Goal: Task Accomplishment & Management: Use online tool/utility

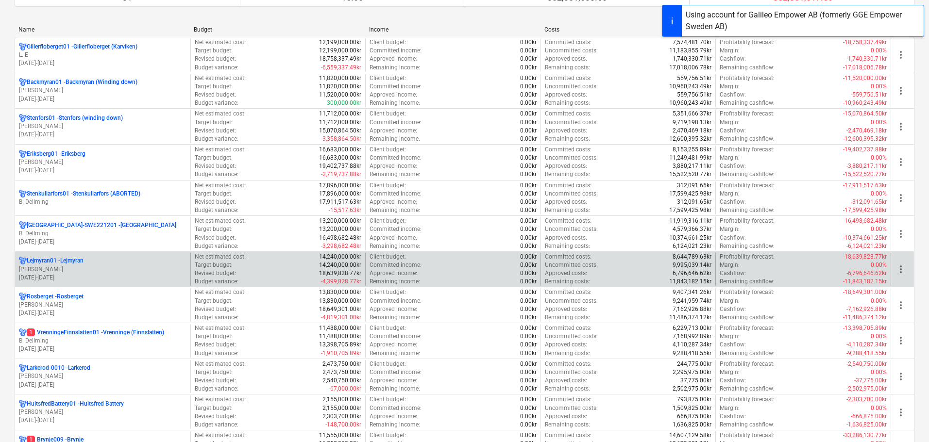
scroll to position [146, 0]
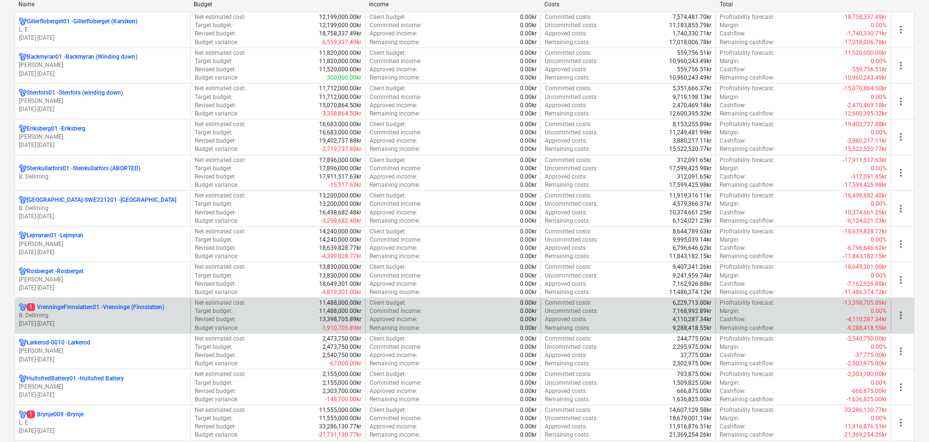
click at [122, 310] on p "1 VrenningeFinnslatten01 - Vrenninge (Finnslatten)" at bounding box center [95, 307] width 137 height 8
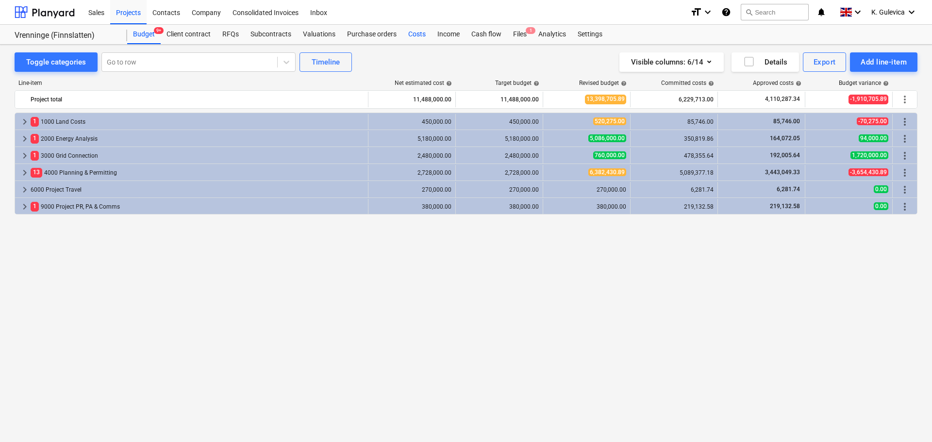
click at [414, 38] on div "Costs" at bounding box center [416, 34] width 29 height 19
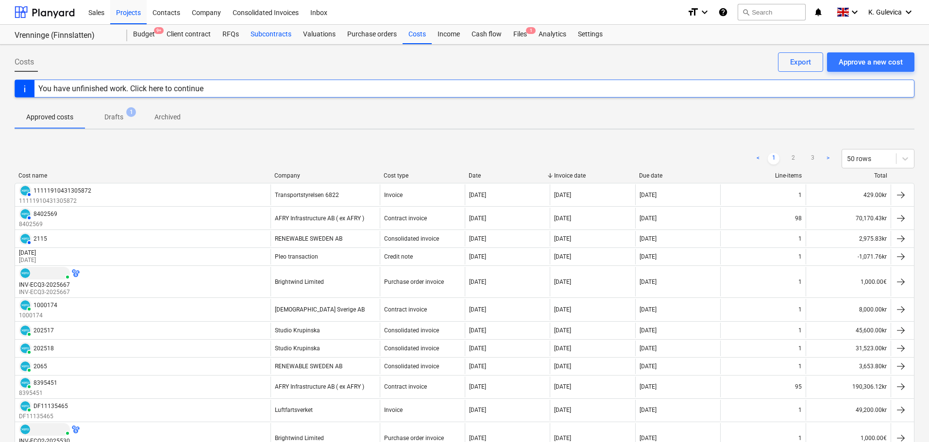
click at [255, 36] on div "Subcontracts" at bounding box center [271, 34] width 52 height 19
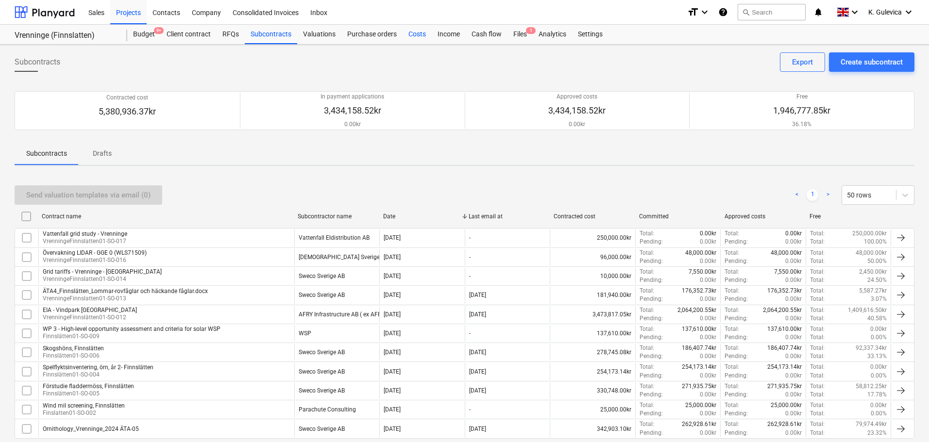
click at [411, 35] on div "Costs" at bounding box center [416, 34] width 29 height 19
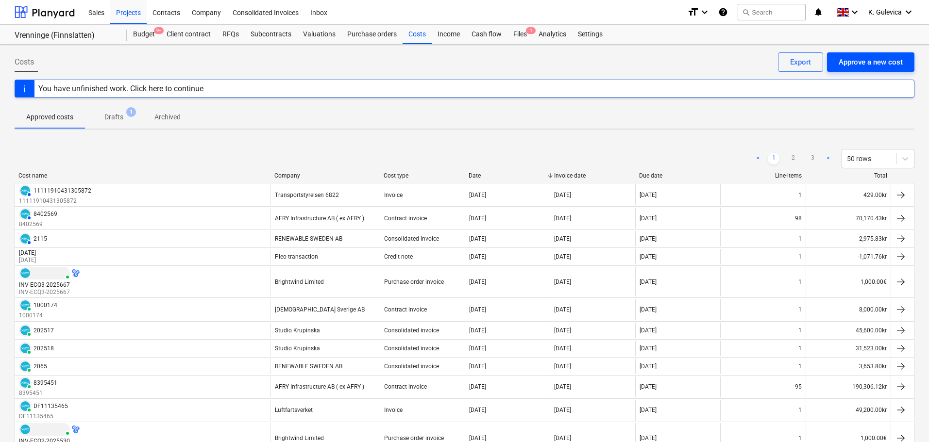
click at [866, 62] on div "Approve a new cost" at bounding box center [870, 62] width 64 height 13
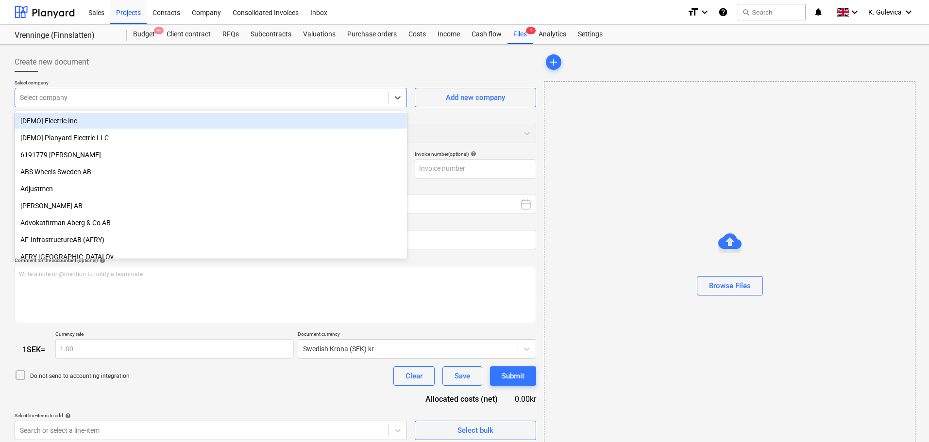
click at [271, 90] on div "Select company" at bounding box center [211, 97] width 392 height 19
type input "1000204.pdf"
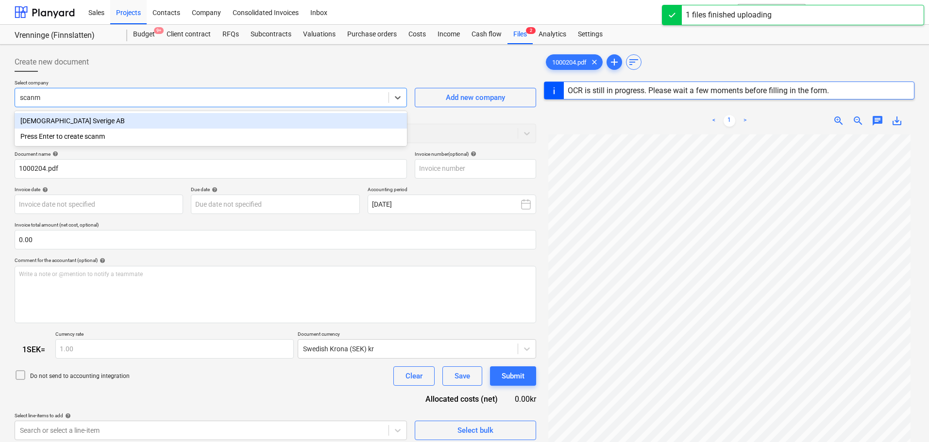
type input "scanma"
click at [152, 127] on div "[DEMOGRAPHIC_DATA] Sverige AB" at bounding box center [211, 121] width 392 height 16
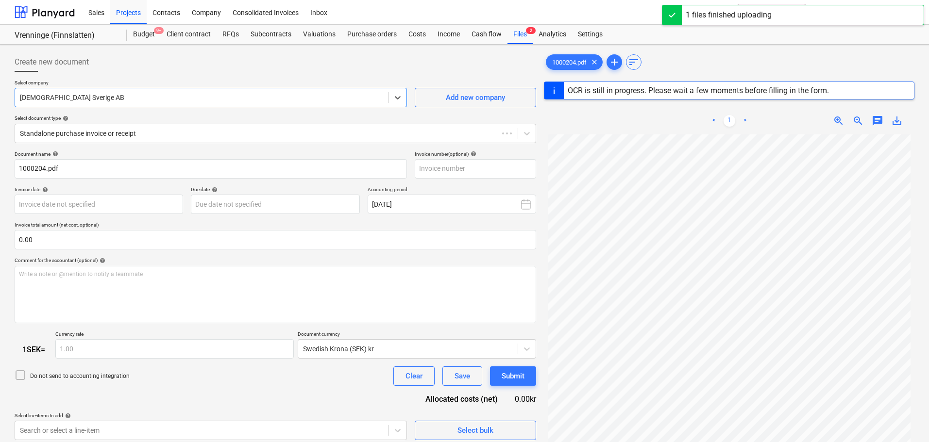
type input "1000204"
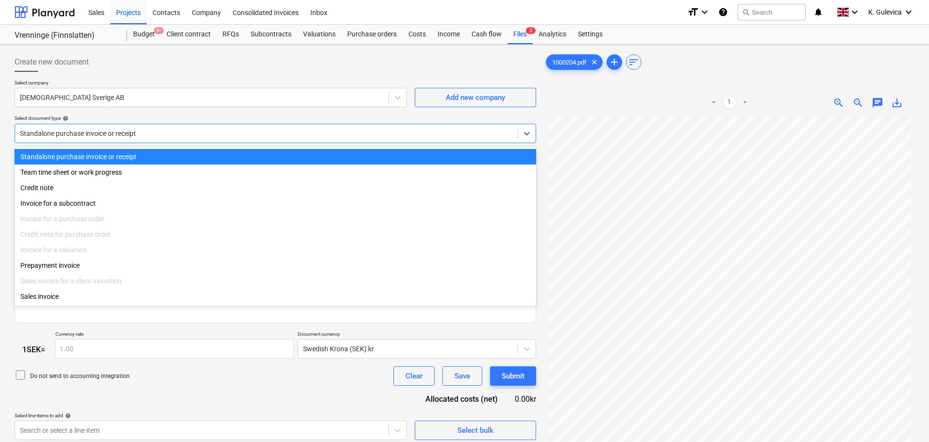
click at [147, 128] on div "Standalone purchase invoice or receipt" at bounding box center [266, 134] width 502 height 14
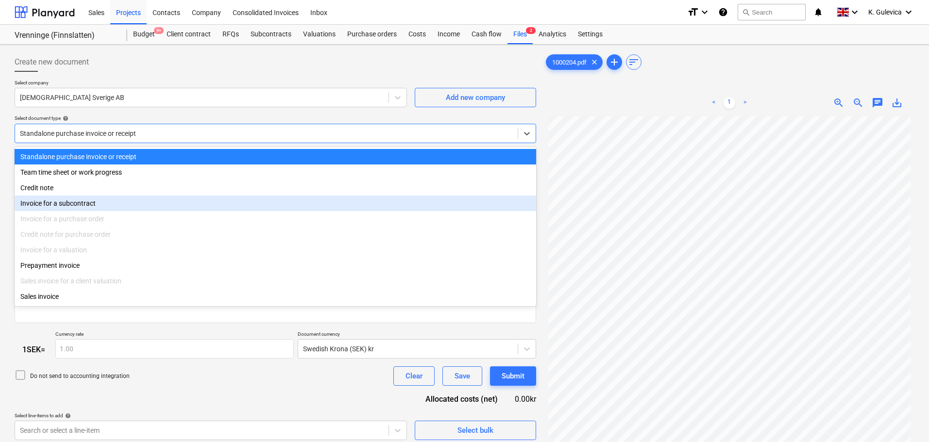
click at [80, 205] on div "Invoice for a subcontract" at bounding box center [275, 204] width 521 height 16
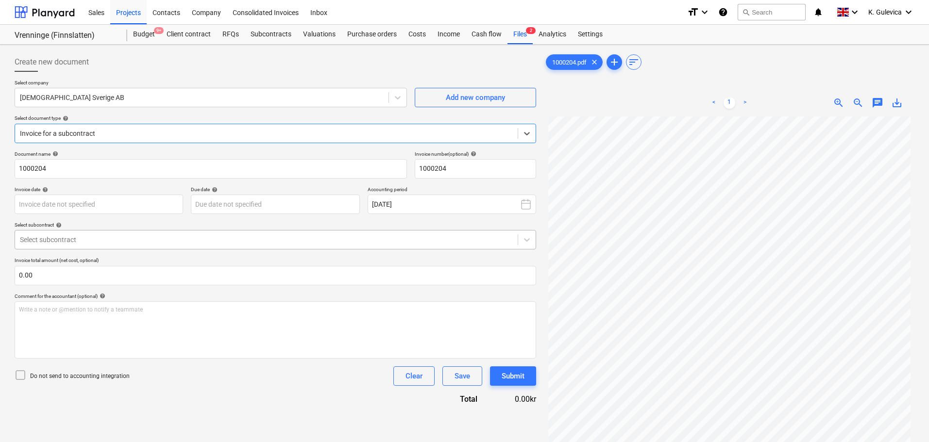
click at [122, 231] on div "Select subcontract" at bounding box center [275, 239] width 521 height 19
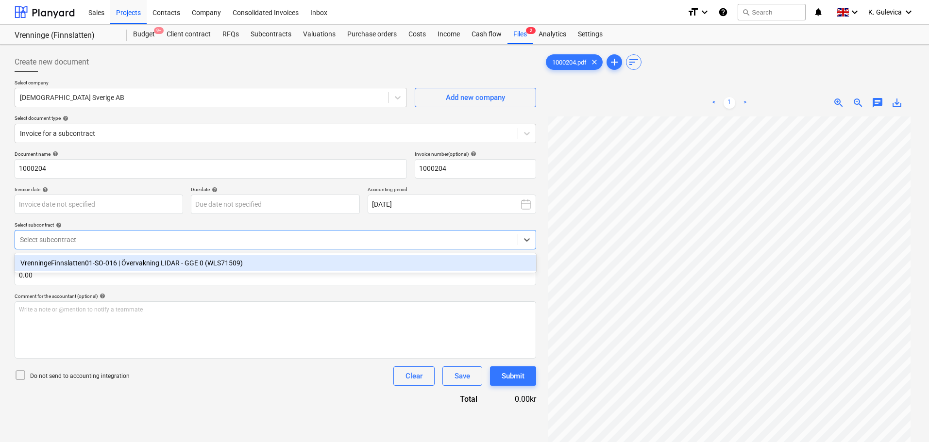
click at [118, 266] on div "VrenningeFinnslatten01-SO-016 | Övervakning LIDAR - GGE 0 (WLS71509)" at bounding box center [275, 263] width 521 height 16
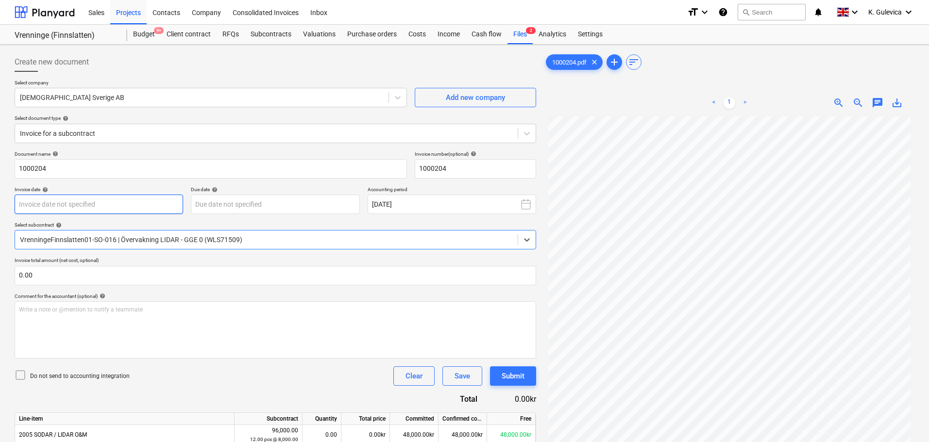
click at [123, 202] on body "Sales Projects Contacts Company Consolidated Invoices Inbox format_size keyboar…" at bounding box center [464, 221] width 929 height 442
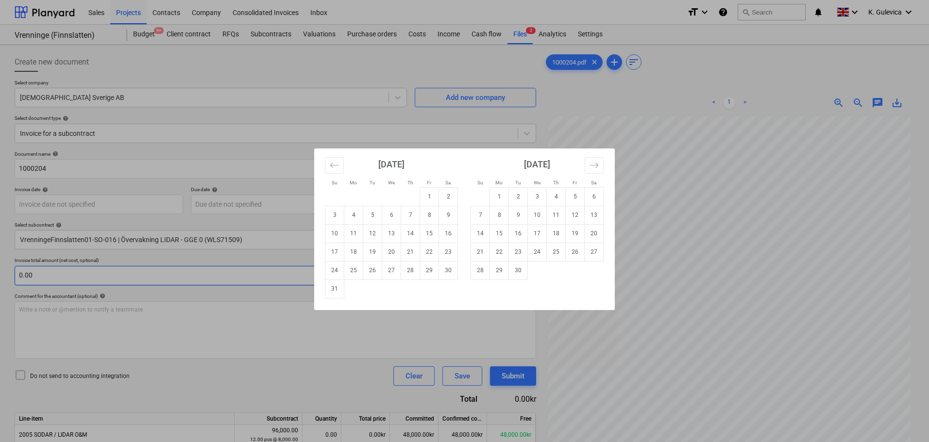
click at [375, 272] on td "26" at bounding box center [372, 270] width 19 height 18
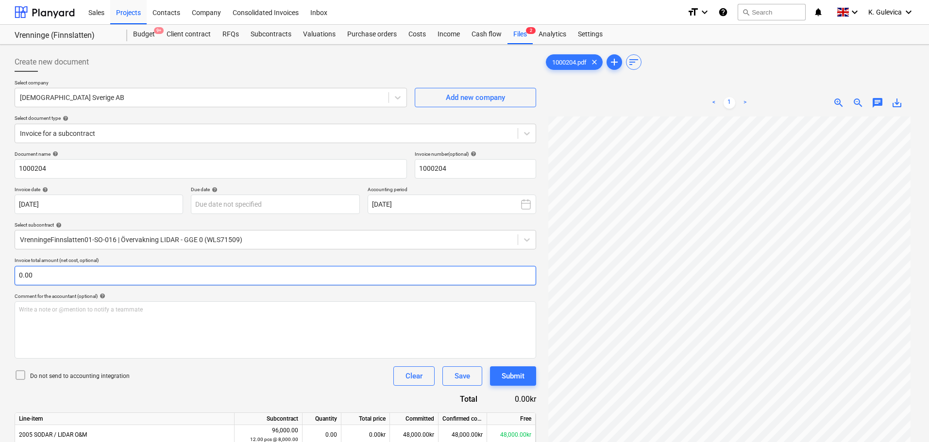
type input "[DATE]"
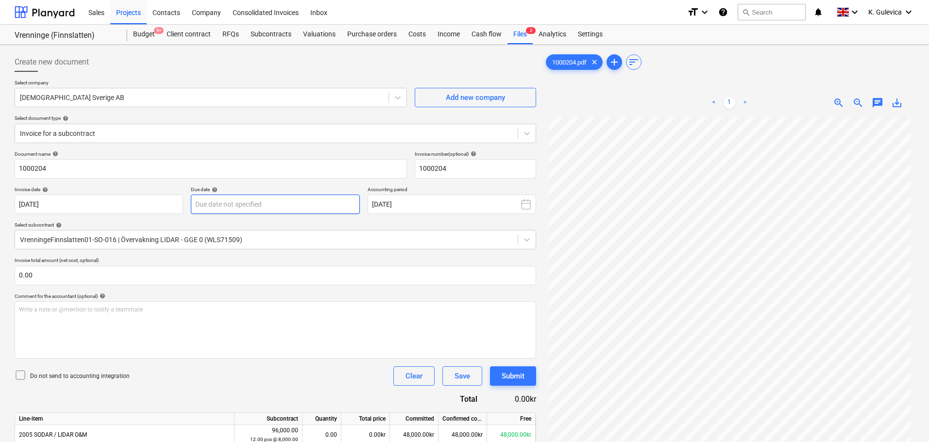
click at [319, 200] on body "Sales Projects Contacts Company Consolidated Invoices Inbox format_size keyboar…" at bounding box center [464, 221] width 929 height 442
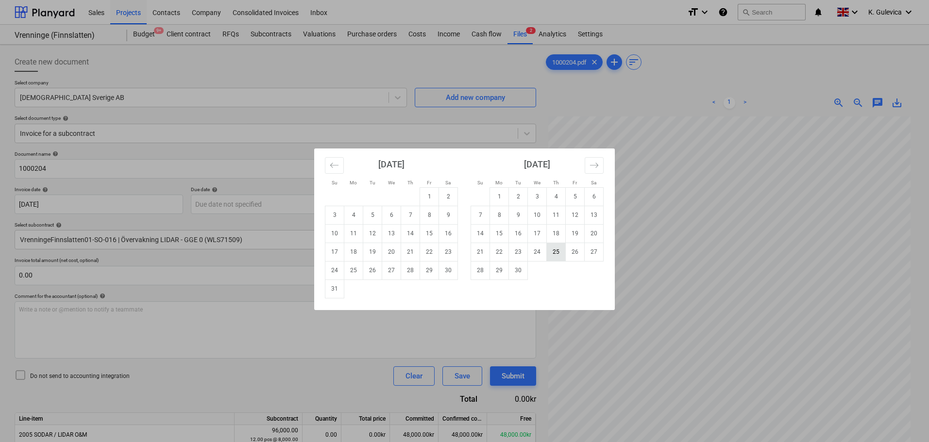
click at [557, 255] on td "25" at bounding box center [556, 252] width 19 height 18
type input "[DATE]"
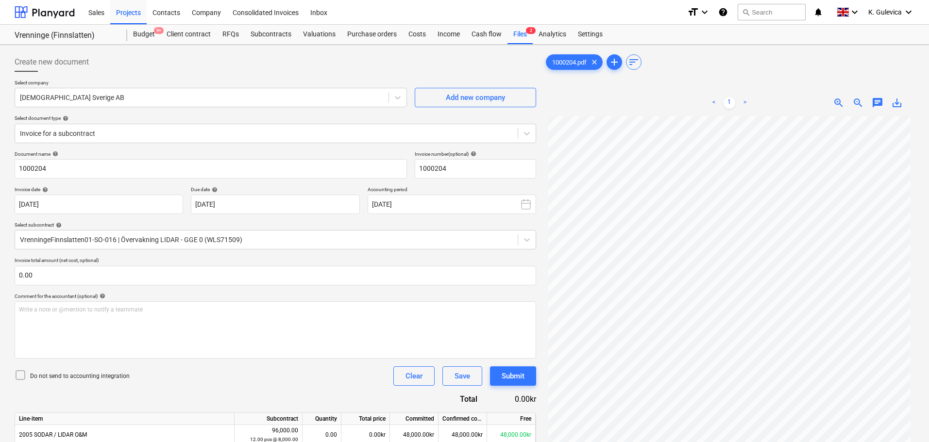
scroll to position [97, 0]
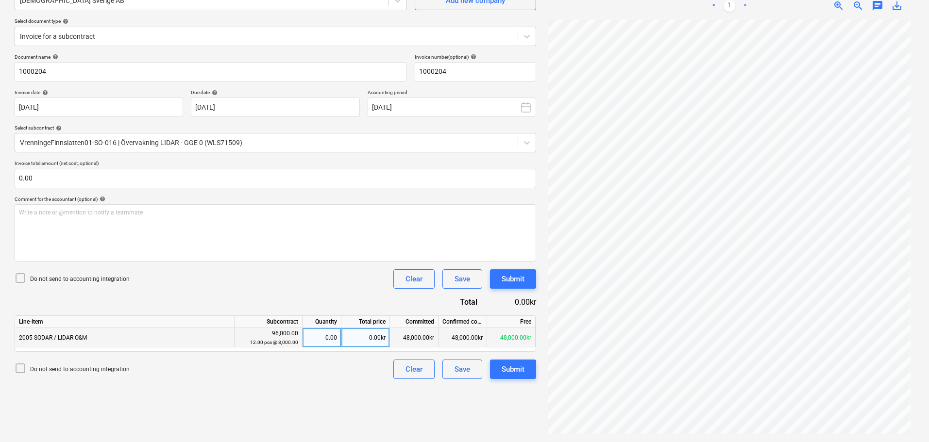
click at [321, 340] on div "0.00" at bounding box center [321, 337] width 31 height 19
type input "1"
click at [516, 367] on div "Submit" at bounding box center [512, 369] width 23 height 13
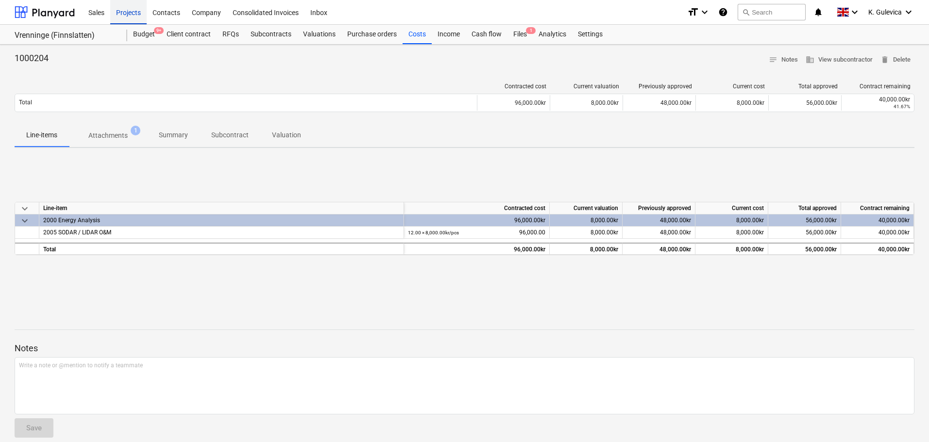
click at [120, 14] on div "Projects" at bounding box center [128, 12] width 36 height 25
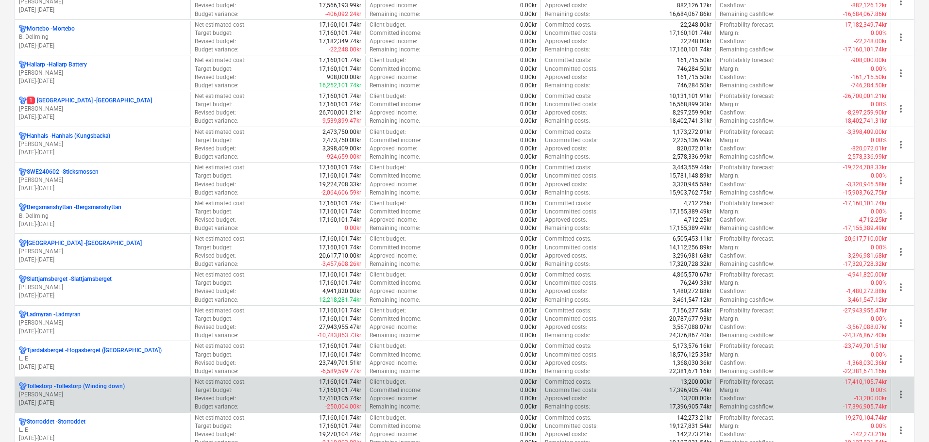
scroll to position [728, 0]
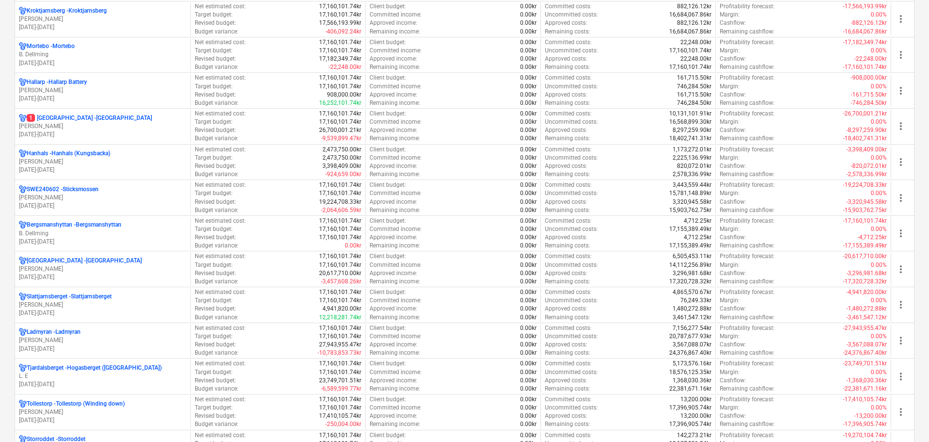
click at [100, 379] on p "L. E" at bounding box center [102, 376] width 167 height 8
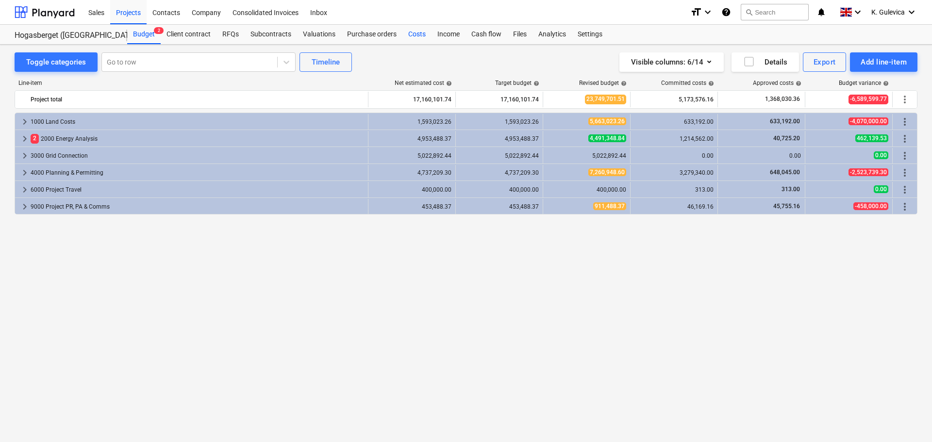
click at [415, 34] on div "Costs" at bounding box center [416, 34] width 29 height 19
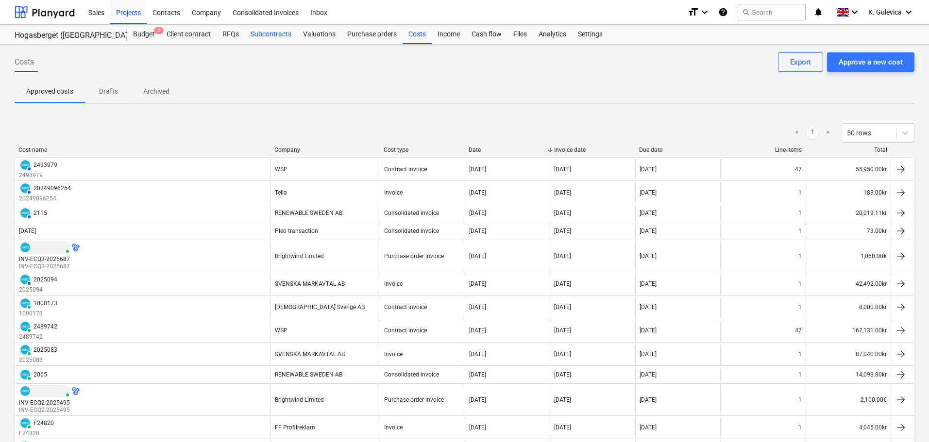
click at [267, 36] on div "Subcontracts" at bounding box center [271, 34] width 52 height 19
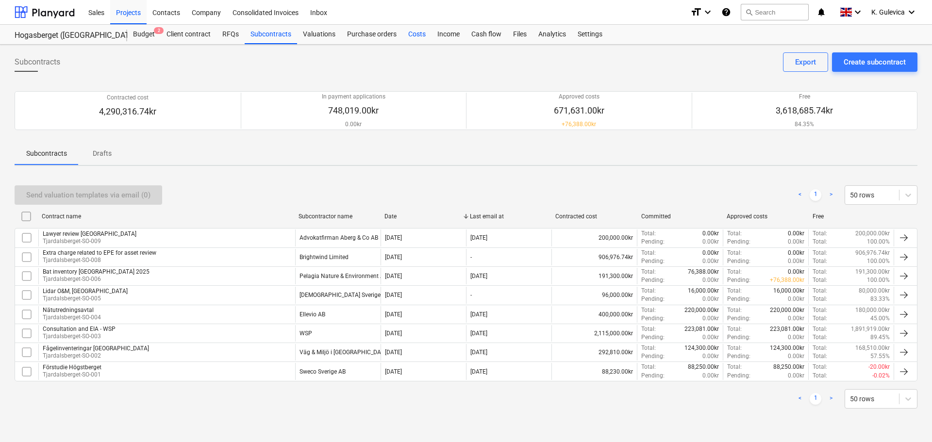
click at [414, 34] on div "Costs" at bounding box center [416, 34] width 29 height 19
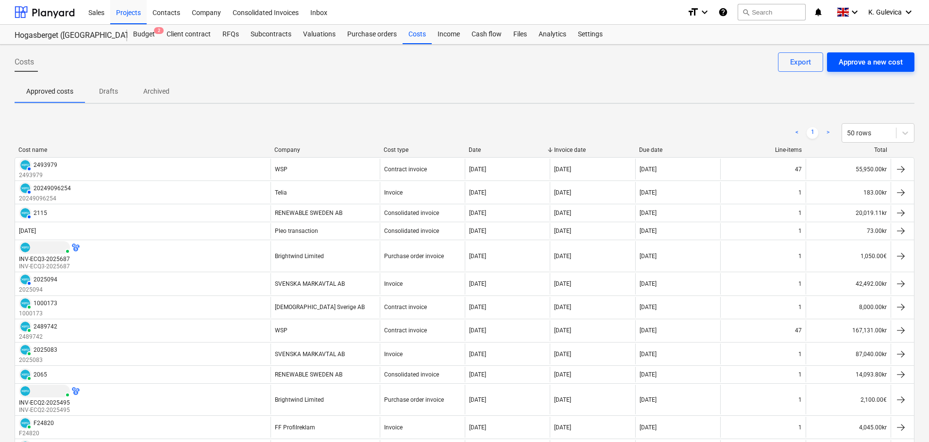
click at [883, 64] on div "Approve a new cost" at bounding box center [870, 62] width 64 height 13
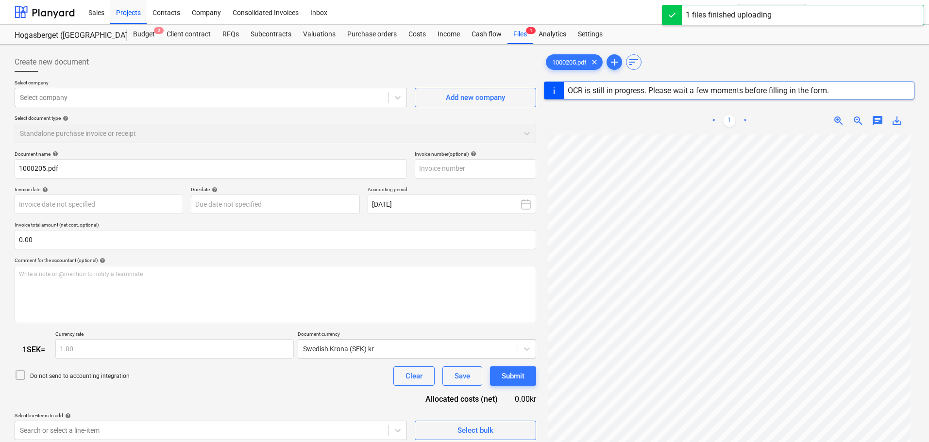
type input "1000205"
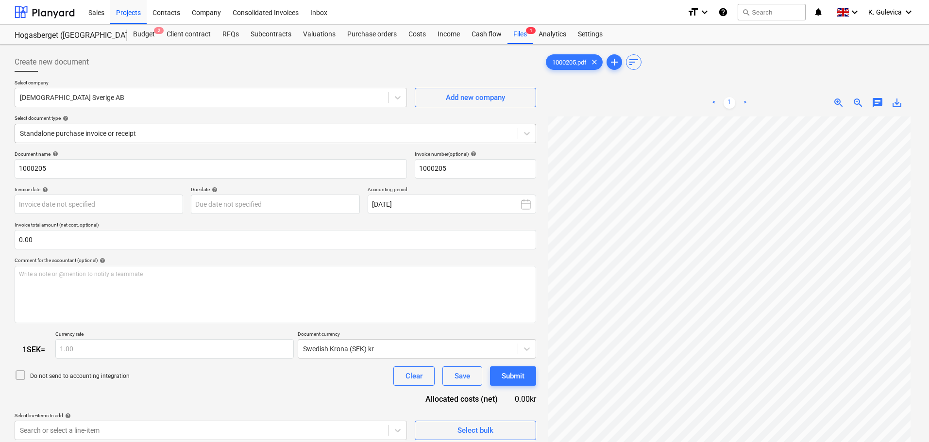
click at [155, 135] on div at bounding box center [266, 134] width 493 height 10
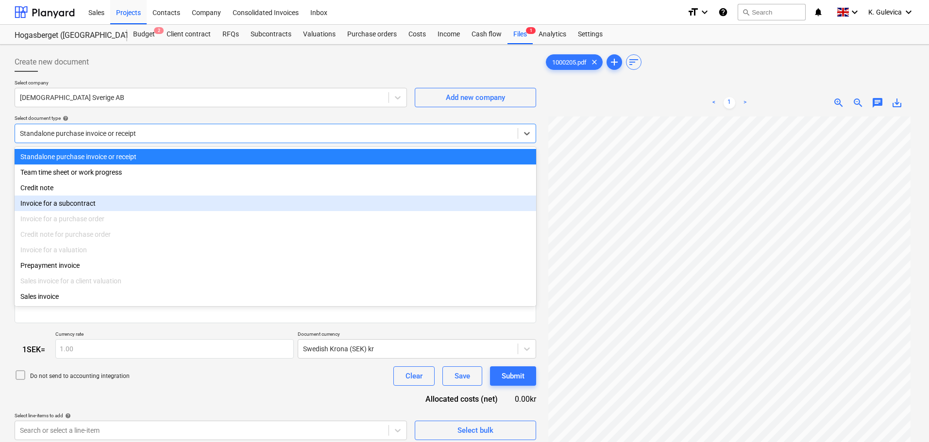
click at [80, 204] on div "Invoice for a subcontract" at bounding box center [275, 204] width 521 height 16
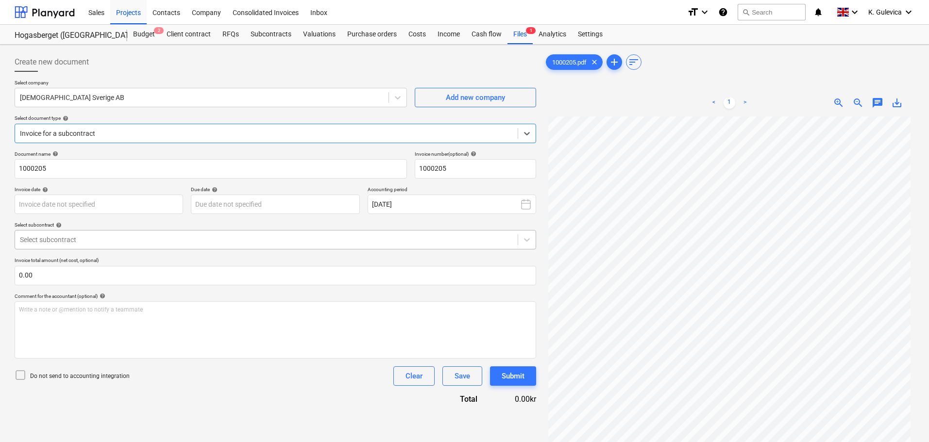
click at [115, 235] on div at bounding box center [266, 240] width 493 height 10
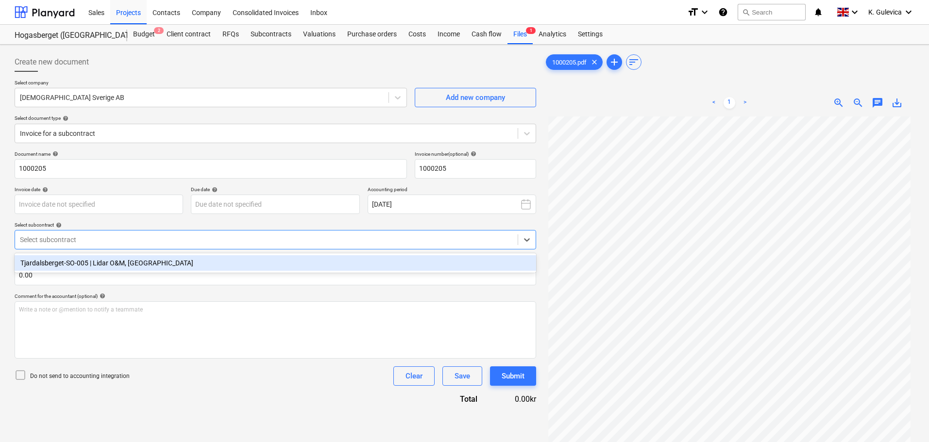
click at [108, 261] on div "Tjardalsberget-SO-005 | Lidar O&M, [GEOGRAPHIC_DATA]" at bounding box center [275, 263] width 521 height 16
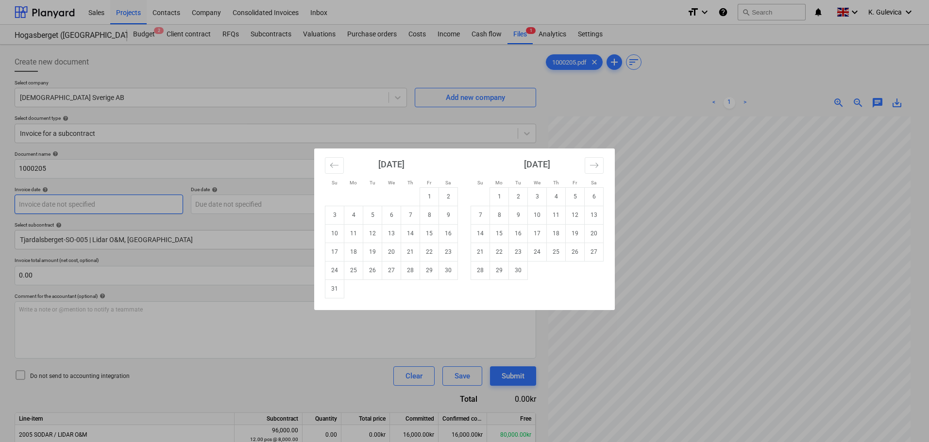
click at [120, 206] on body "Sales Projects Contacts Company Consolidated Invoices Inbox format_size keyboar…" at bounding box center [464, 221] width 929 height 442
click at [370, 266] on td "26" at bounding box center [372, 270] width 19 height 18
type input "[DATE]"
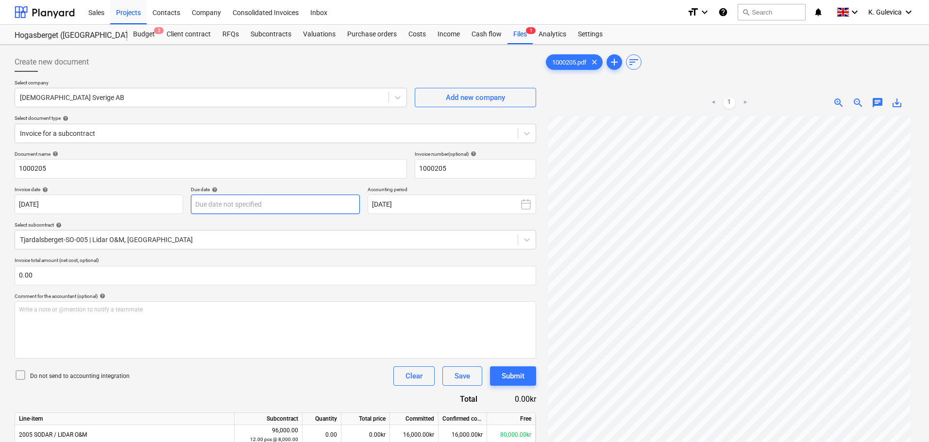
click at [283, 204] on body "Sales Projects Contacts Company Consolidated Invoices Inbox format_size keyboar…" at bounding box center [464, 221] width 929 height 442
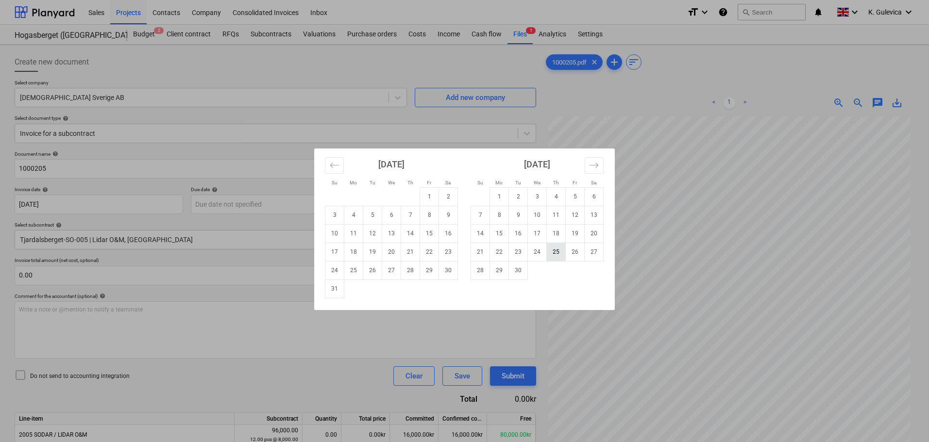
click at [555, 251] on td "25" at bounding box center [556, 252] width 19 height 18
type input "[DATE]"
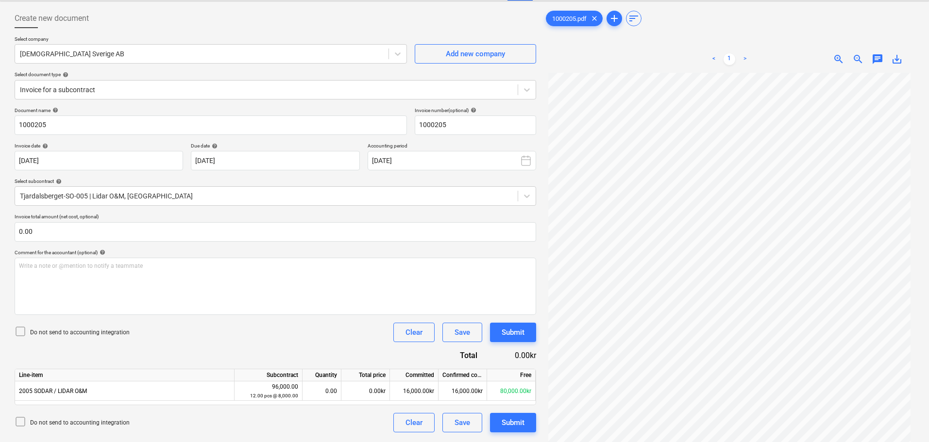
scroll to position [97, 0]
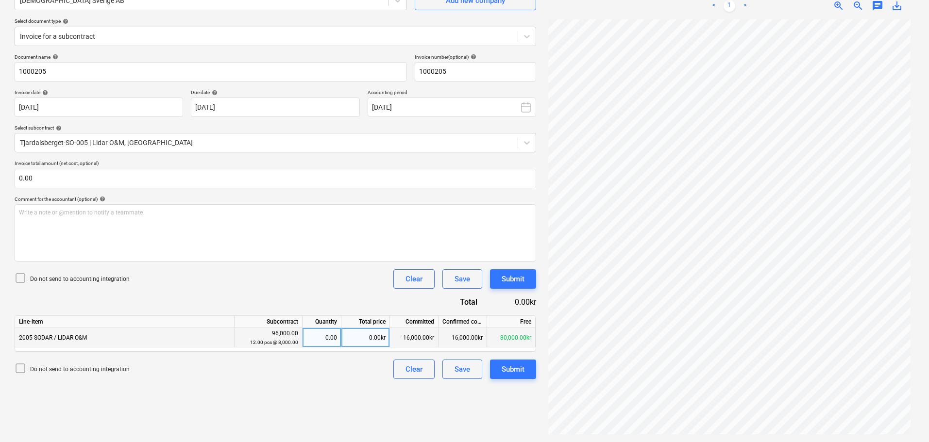
click at [333, 335] on div "0.00" at bounding box center [321, 337] width 31 height 19
type input "1"
click at [516, 372] on div "Submit" at bounding box center [512, 369] width 23 height 13
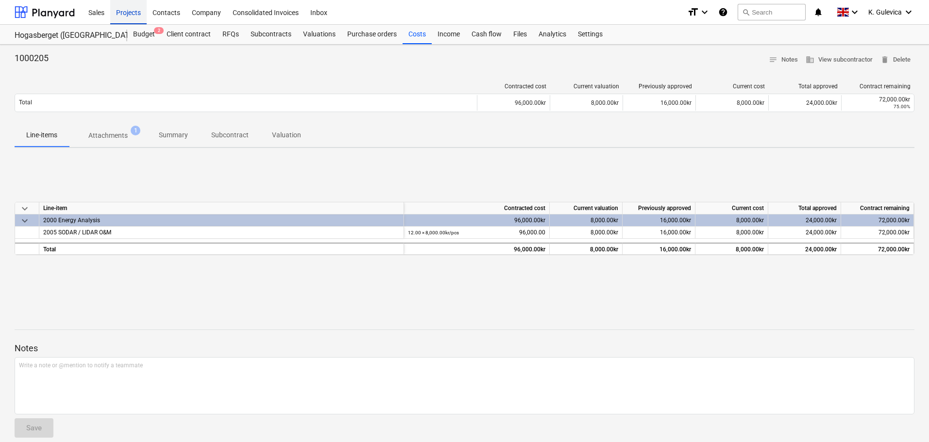
click at [130, 15] on div "Projects" at bounding box center [128, 12] width 36 height 25
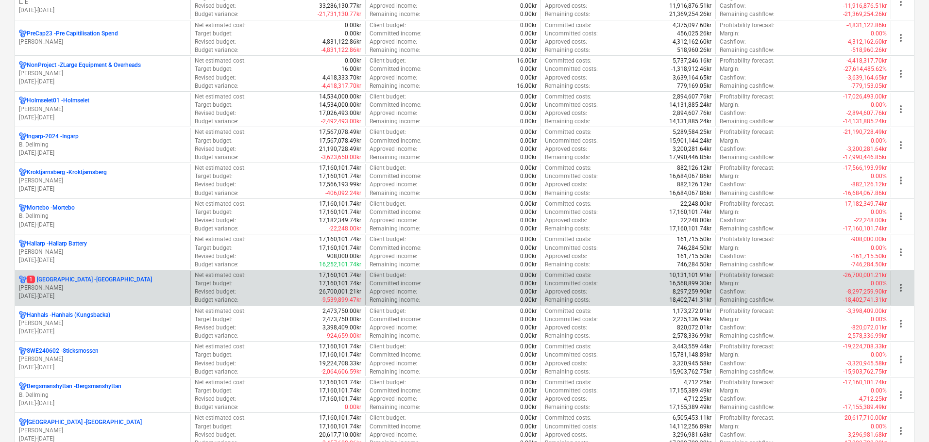
scroll to position [583, 0]
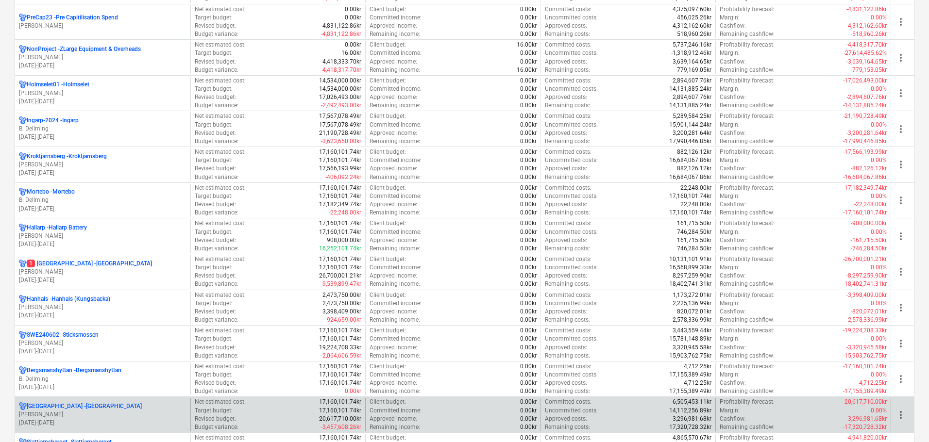
click at [58, 412] on p "[PERSON_NAME]" at bounding box center [102, 415] width 167 height 8
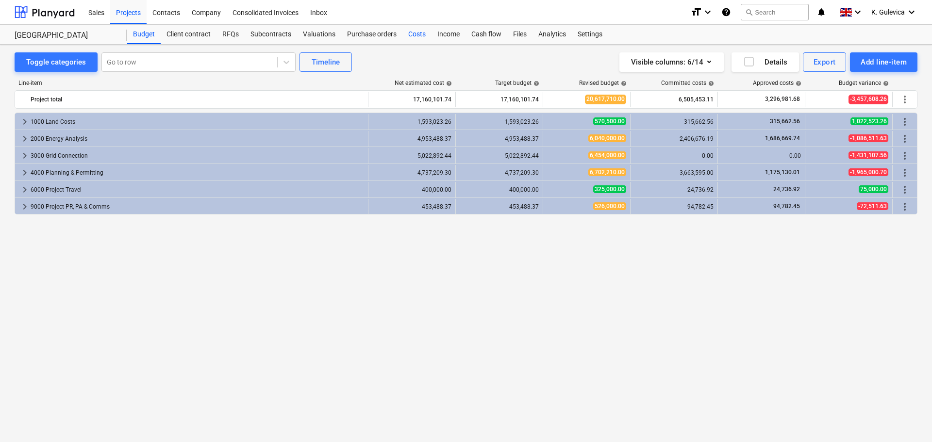
click at [420, 35] on div "Costs" at bounding box center [416, 34] width 29 height 19
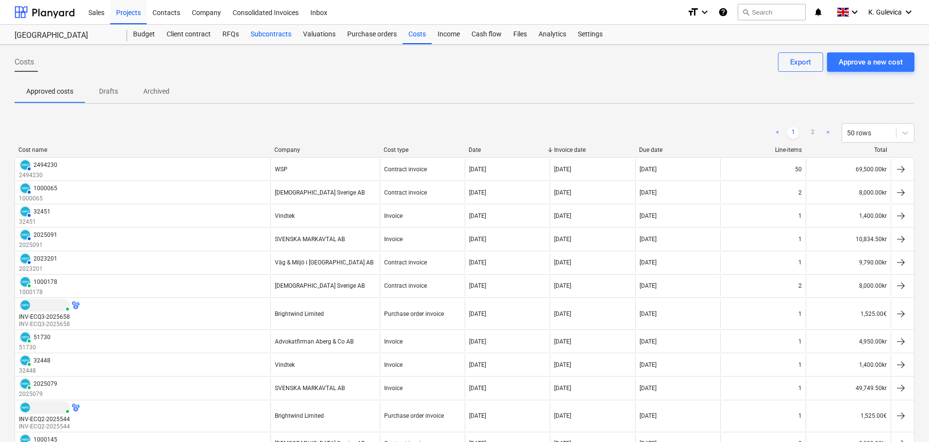
click at [265, 33] on div "Subcontracts" at bounding box center [271, 34] width 52 height 19
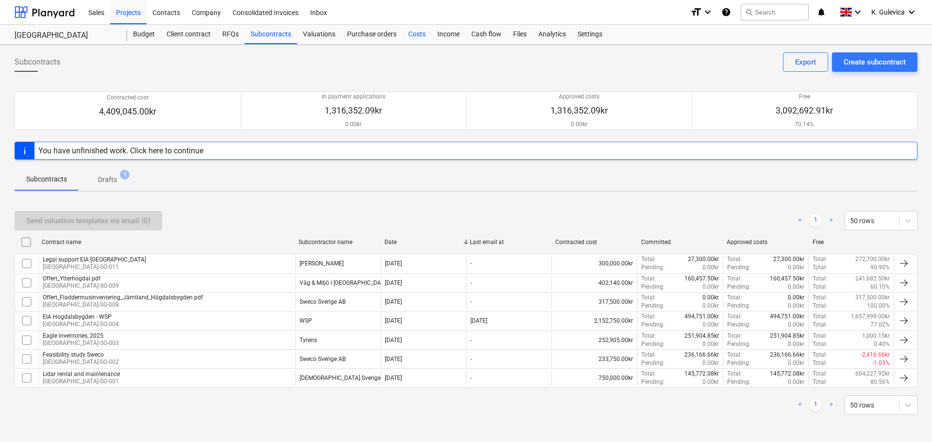
click at [419, 37] on div "Costs" at bounding box center [416, 34] width 29 height 19
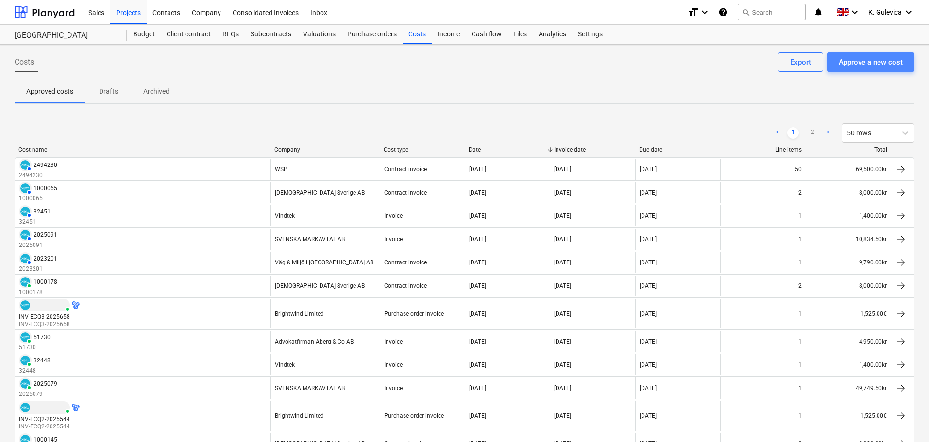
click at [875, 64] on div "Approve a new cost" at bounding box center [870, 62] width 64 height 13
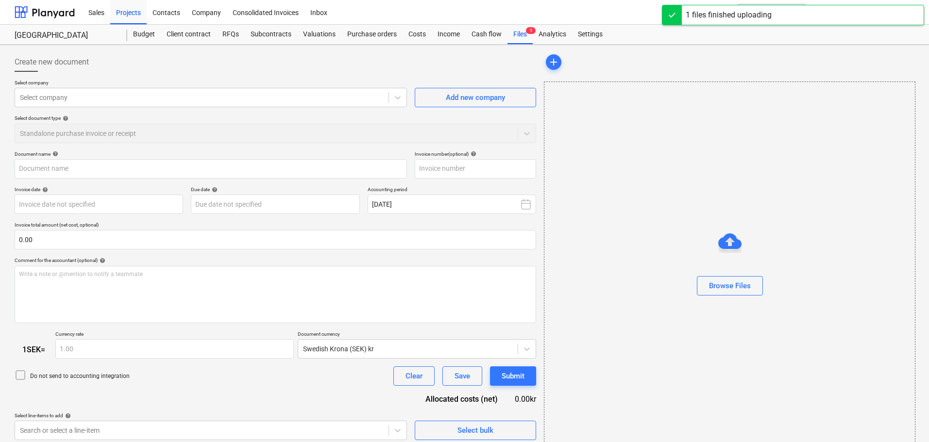
type input "1000212.pdf"
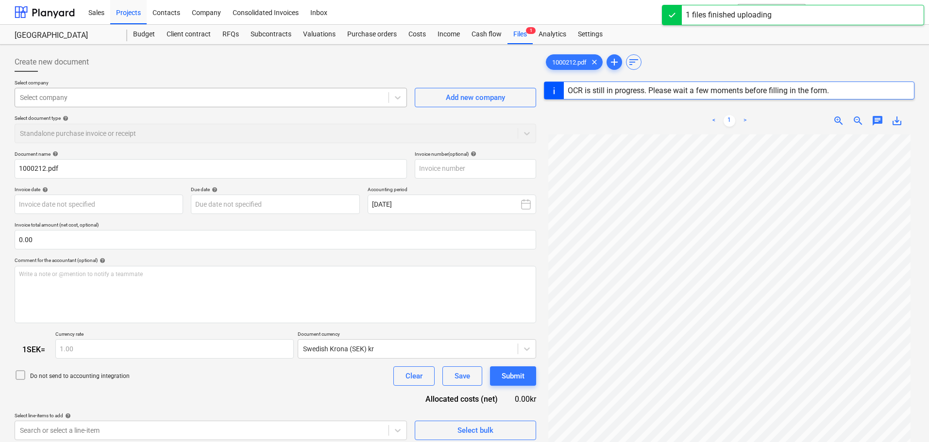
click at [171, 99] on div at bounding box center [202, 98] width 364 height 10
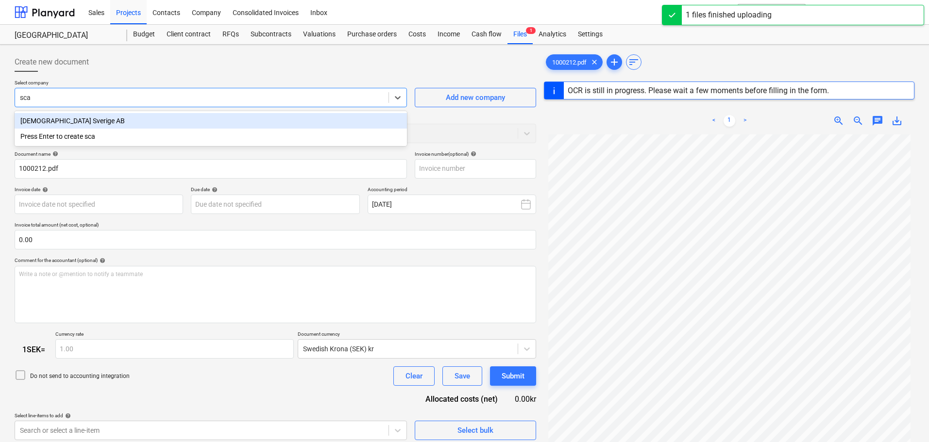
type input "scan"
type input "1000212"
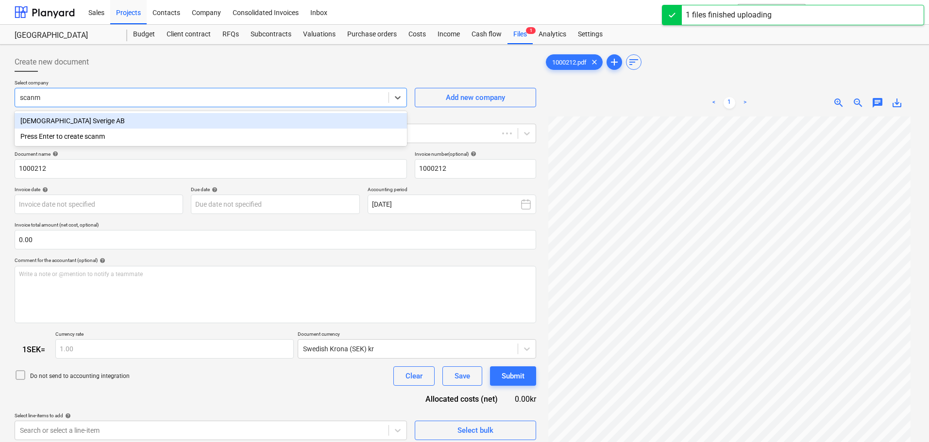
type input "scanma"
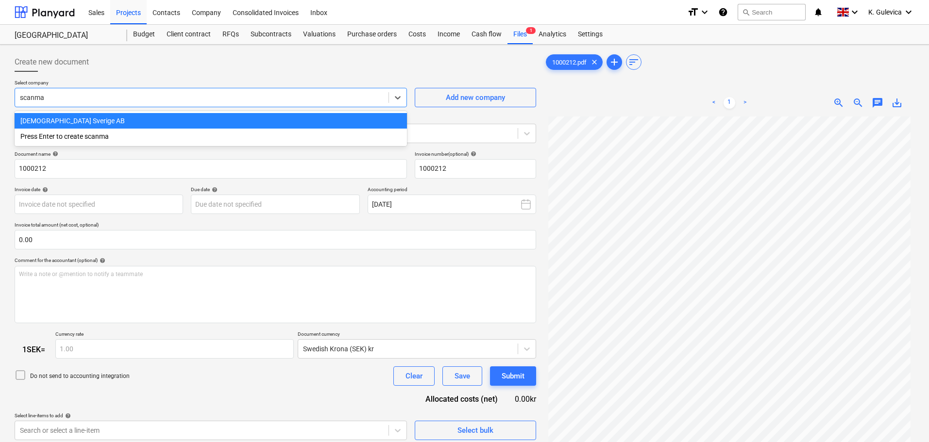
click at [78, 122] on div "[DEMOGRAPHIC_DATA] Sverige AB" at bounding box center [211, 121] width 392 height 16
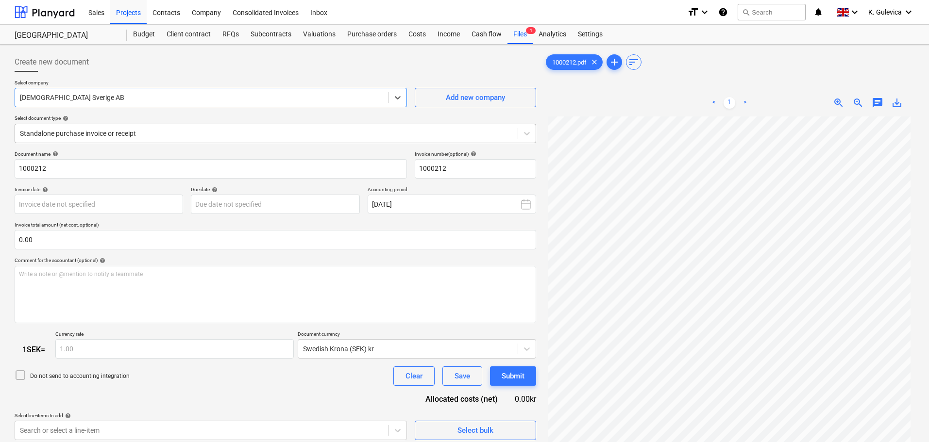
click at [194, 133] on div at bounding box center [266, 134] width 493 height 10
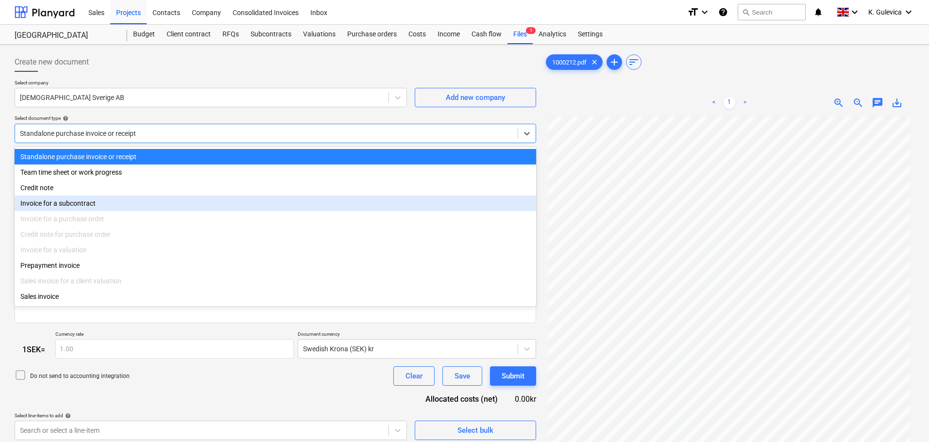
click at [86, 204] on div "Invoice for a subcontract" at bounding box center [275, 204] width 521 height 16
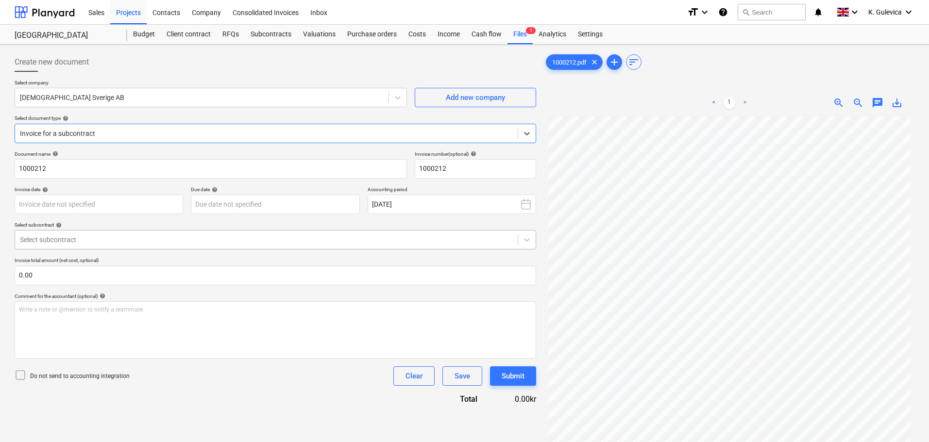
click at [149, 237] on div at bounding box center [266, 240] width 493 height 10
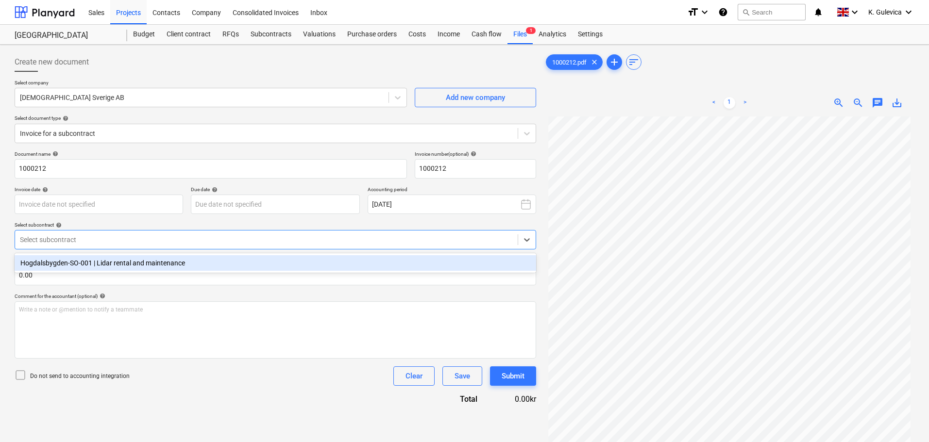
click at [133, 263] on div "Hogdalsbygden-SO-001 | Lidar rental and maintenance" at bounding box center [275, 263] width 521 height 16
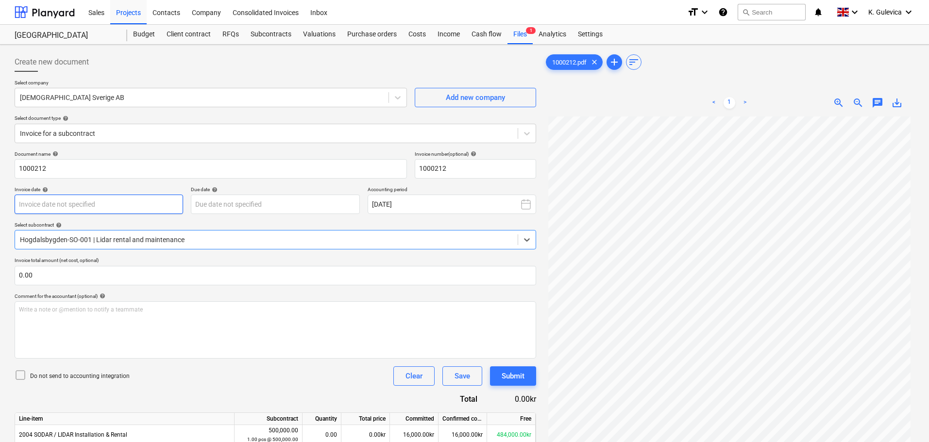
click at [134, 204] on body "Sales Projects Contacts Company Consolidated Invoices Inbox format_size keyboar…" at bounding box center [464, 221] width 929 height 442
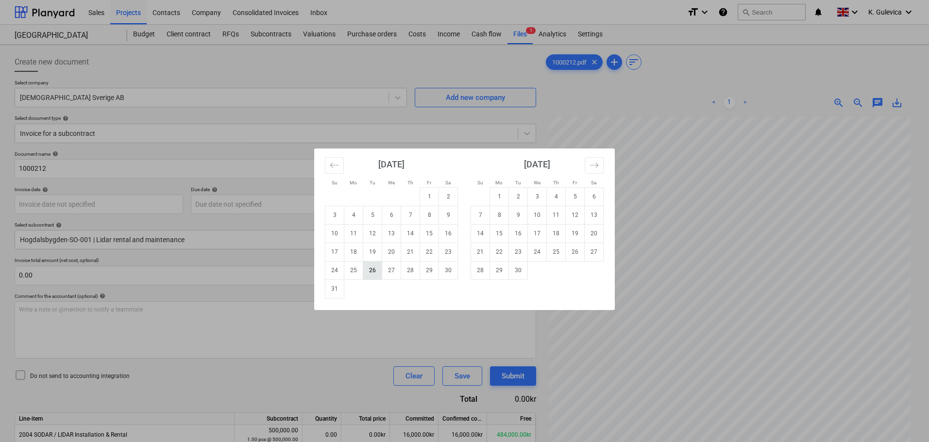
click at [373, 273] on td "26" at bounding box center [372, 270] width 19 height 18
type input "[DATE]"
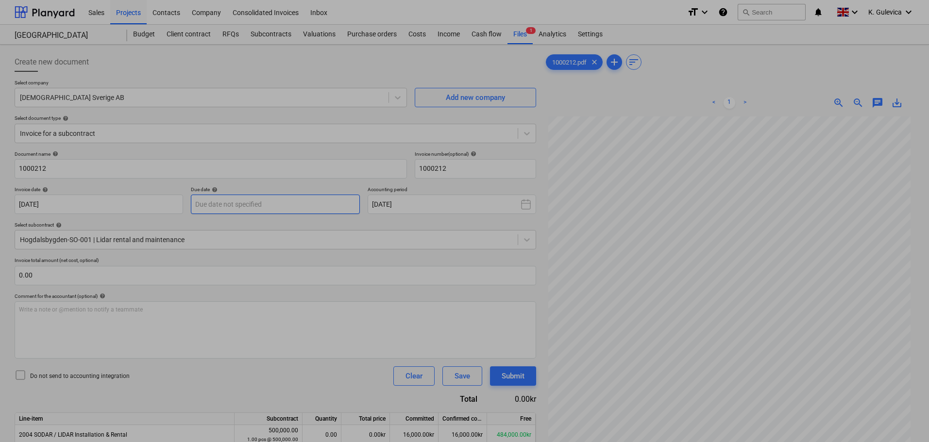
click at [231, 201] on body "Sales Projects Contacts Company Consolidated Invoices Inbox format_size keyboar…" at bounding box center [464, 221] width 929 height 442
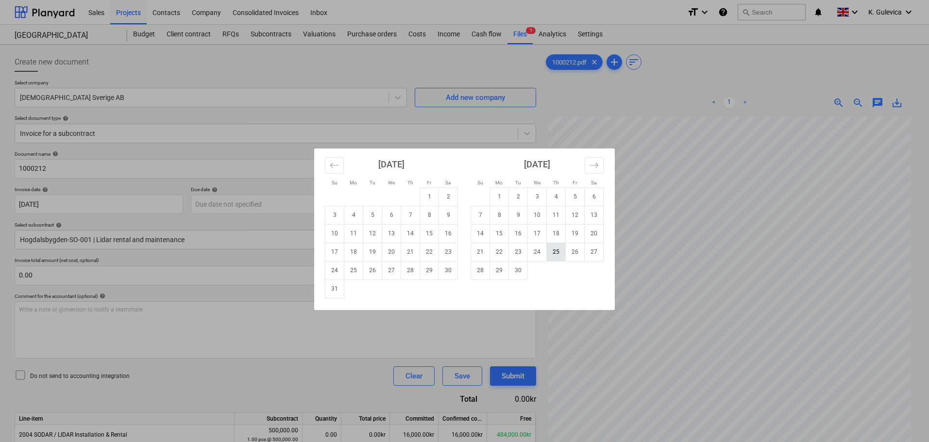
click at [557, 253] on td "25" at bounding box center [556, 252] width 19 height 18
type input "[DATE]"
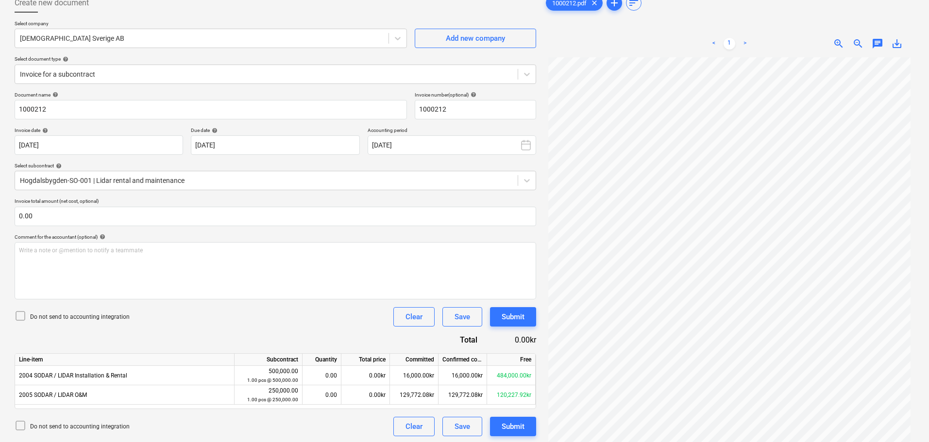
scroll to position [97, 0]
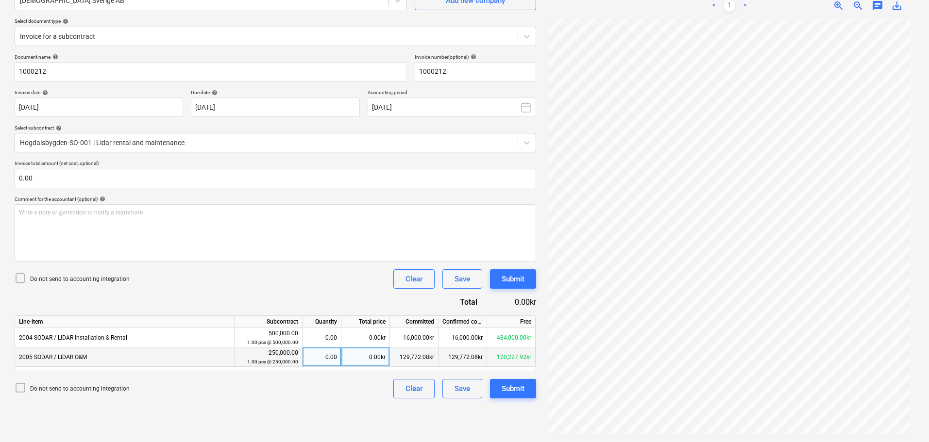
click at [363, 356] on div "0.00kr" at bounding box center [365, 357] width 49 height 19
type input "8000"
click at [509, 390] on div "Submit" at bounding box center [512, 389] width 23 height 13
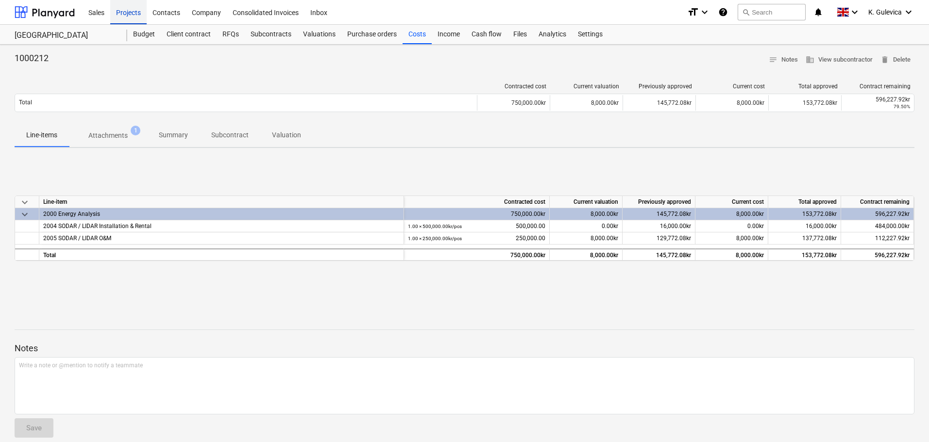
click at [134, 15] on div "Projects" at bounding box center [128, 12] width 36 height 25
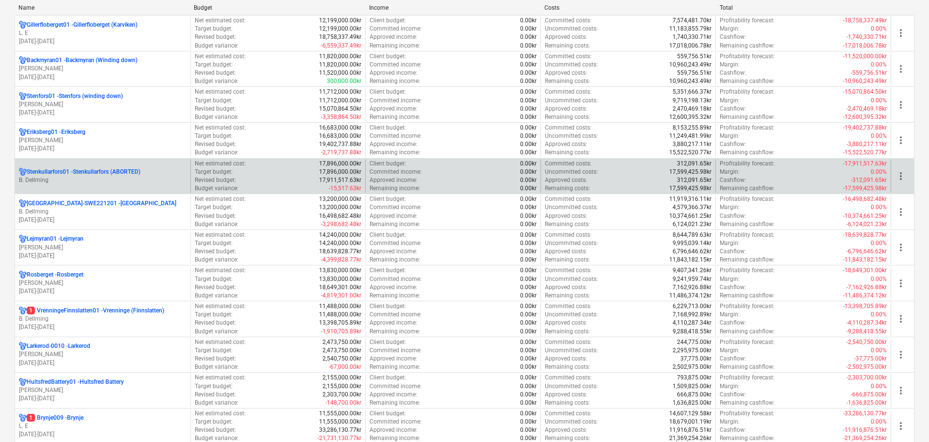
scroll to position [146, 0]
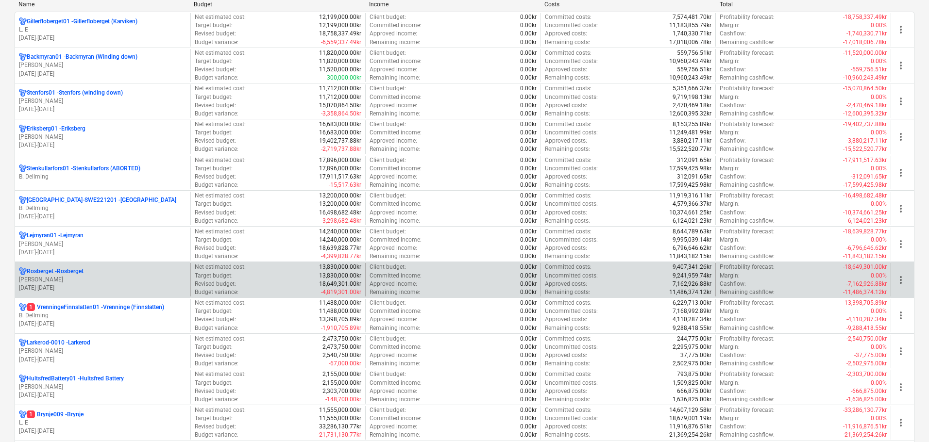
click at [99, 279] on p "[PERSON_NAME]" at bounding box center [102, 280] width 167 height 8
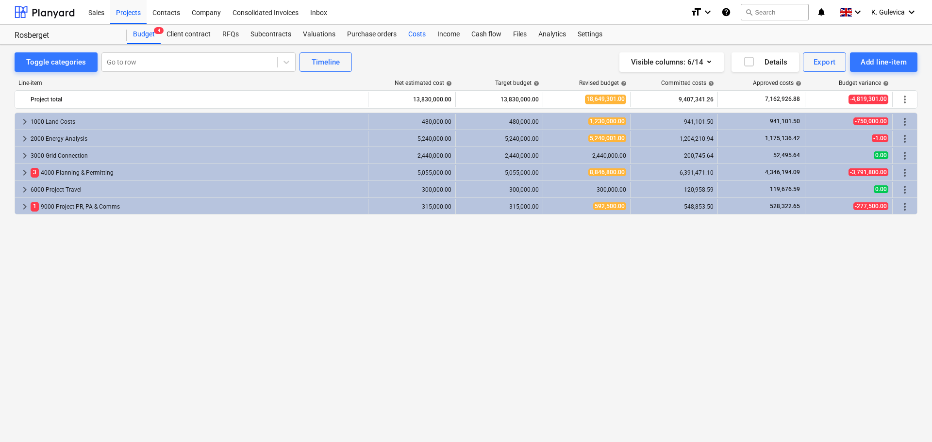
click at [414, 32] on div "Costs" at bounding box center [416, 34] width 29 height 19
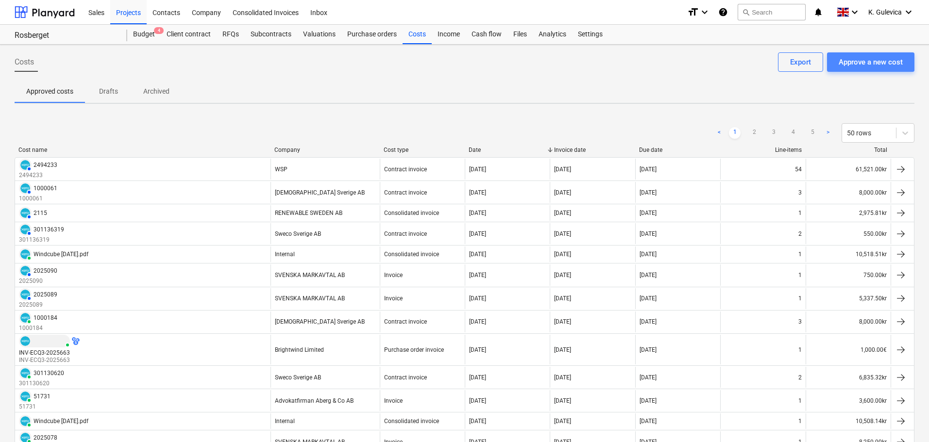
click at [873, 58] on div "Approve a new cost" at bounding box center [870, 62] width 64 height 13
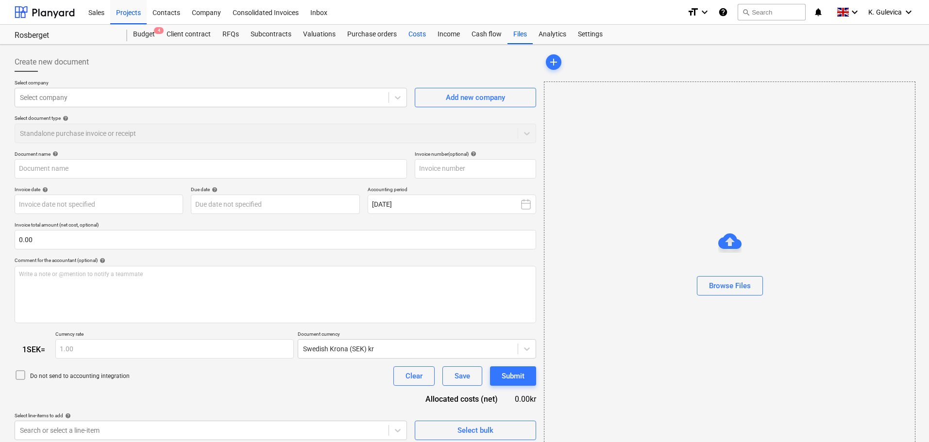
click at [413, 38] on div "Costs" at bounding box center [416, 34] width 29 height 19
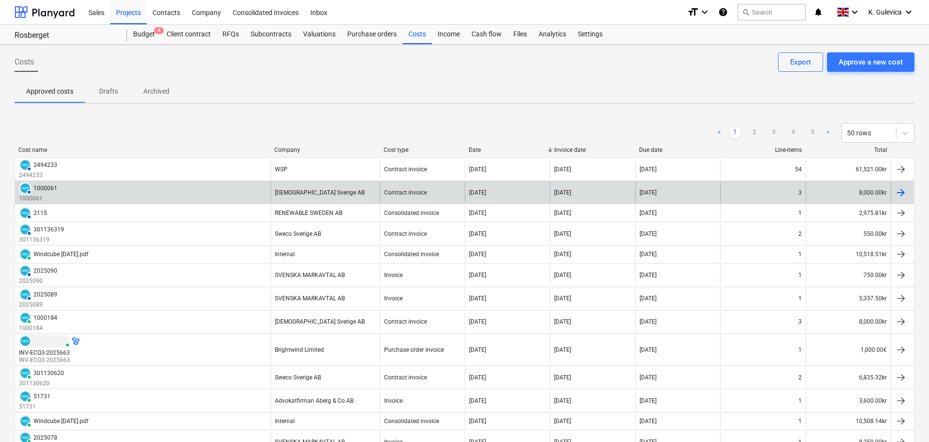
click at [298, 190] on div "[DEMOGRAPHIC_DATA] Sverige AB" at bounding box center [320, 192] width 90 height 7
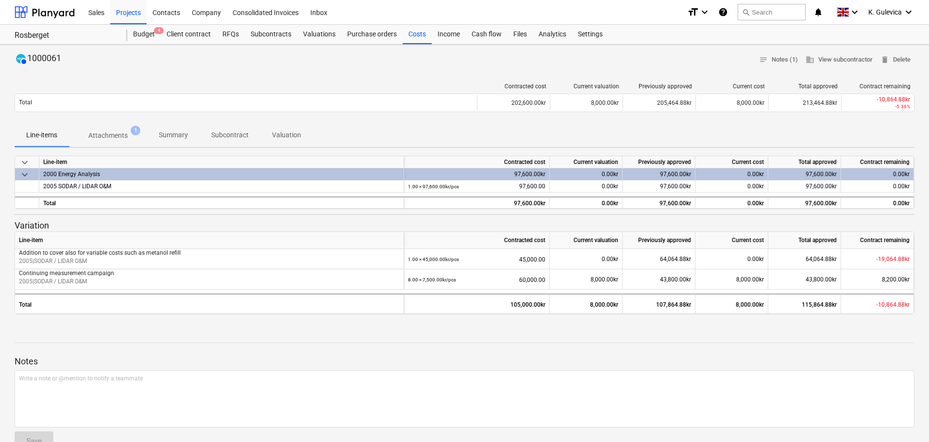
click at [121, 133] on p "Attachments" at bounding box center [107, 136] width 39 height 10
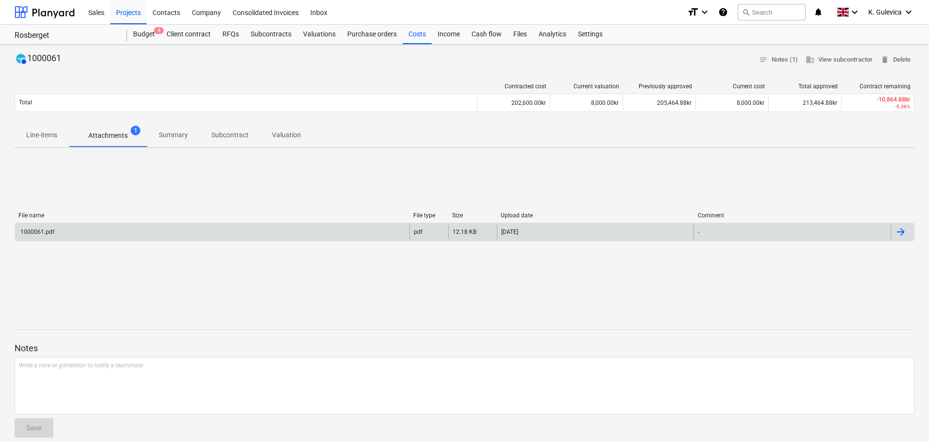
click at [120, 230] on div "1000061.pdf" at bounding box center [212, 232] width 394 height 16
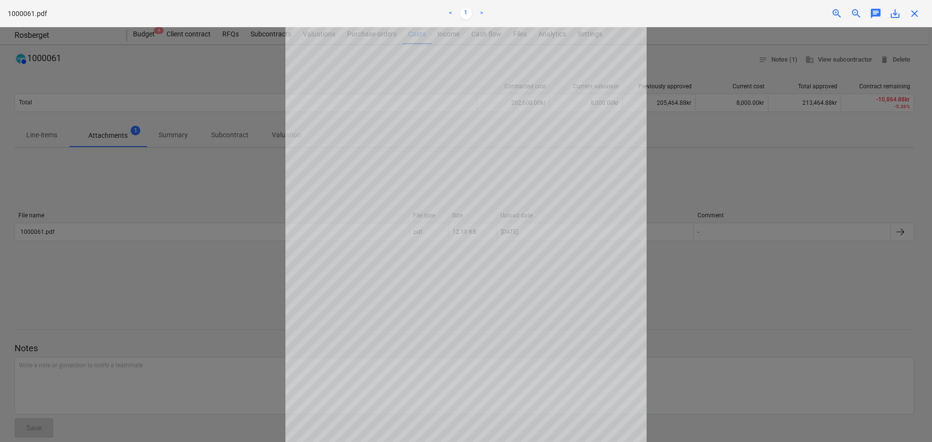
click at [918, 17] on span "close" at bounding box center [915, 14] width 12 height 12
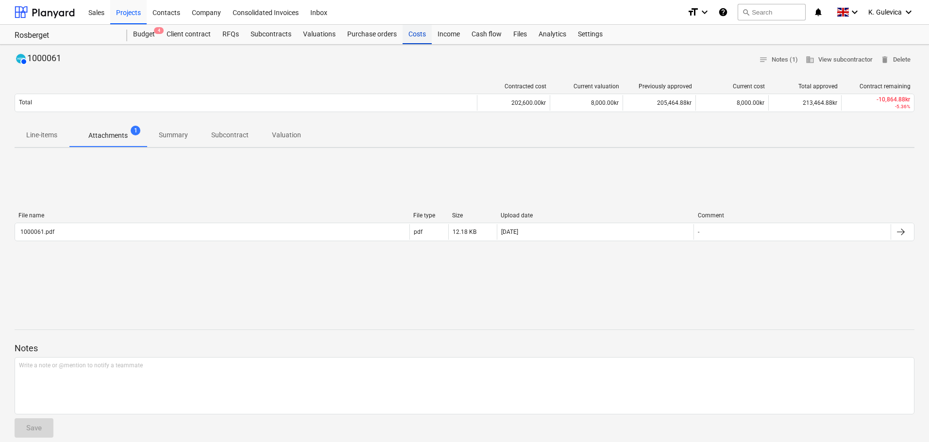
click at [414, 38] on div "Costs" at bounding box center [416, 34] width 29 height 19
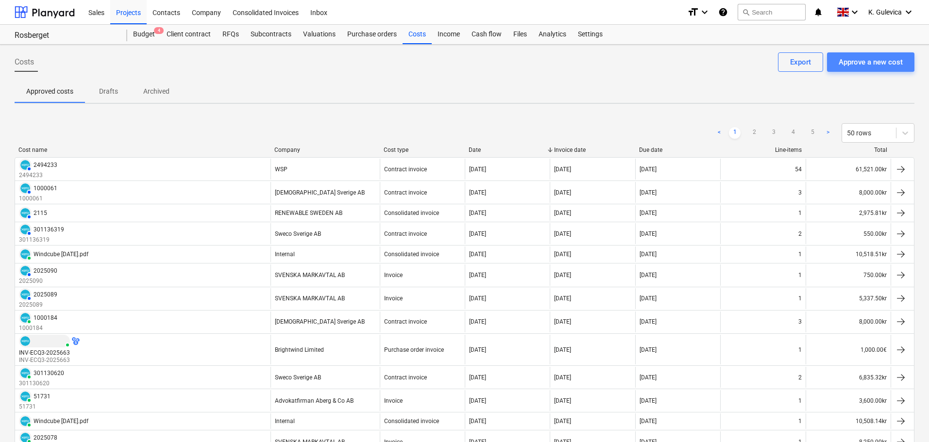
click at [867, 62] on div "Approve a new cost" at bounding box center [870, 62] width 64 height 13
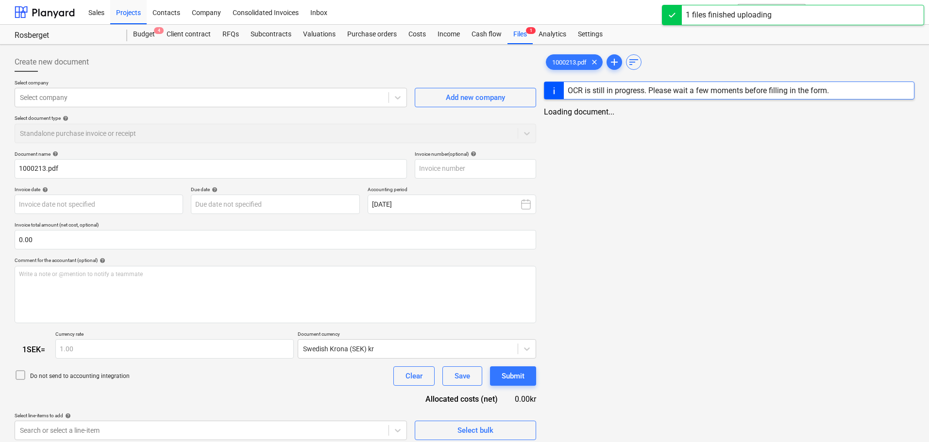
type input "1000213.pdf"
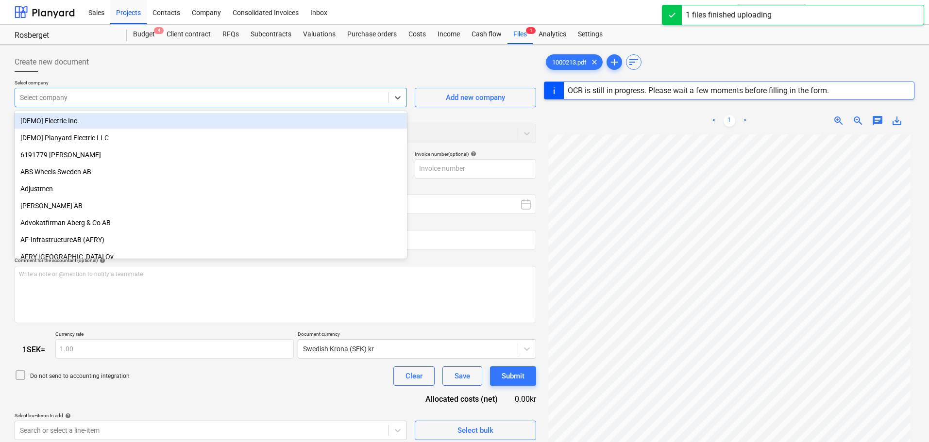
click at [96, 100] on div at bounding box center [202, 98] width 364 height 10
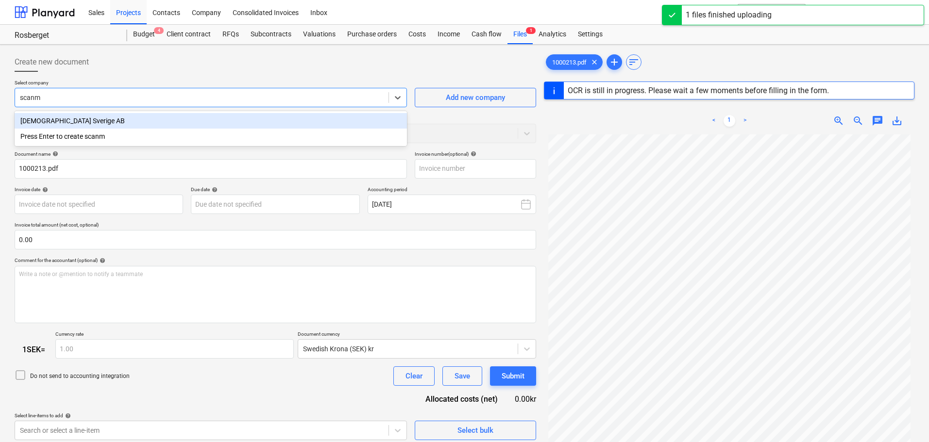
type input "scanma"
type input "1000213"
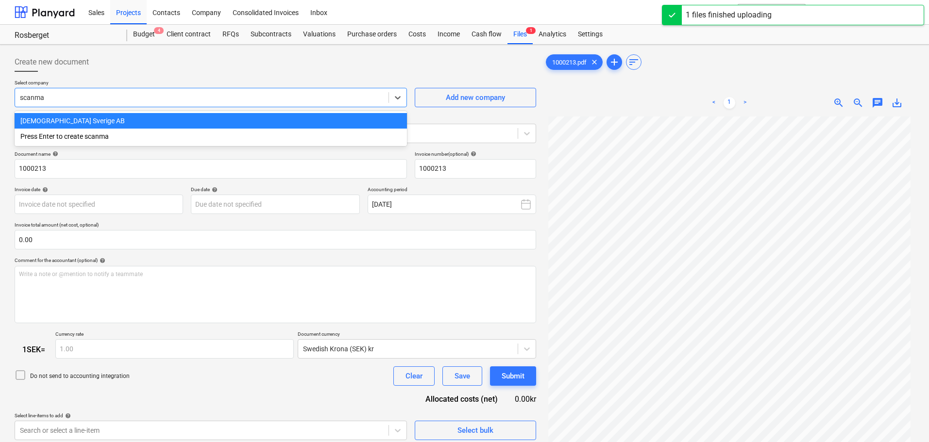
click at [94, 120] on div "[DEMOGRAPHIC_DATA] Sverige AB" at bounding box center [211, 121] width 392 height 16
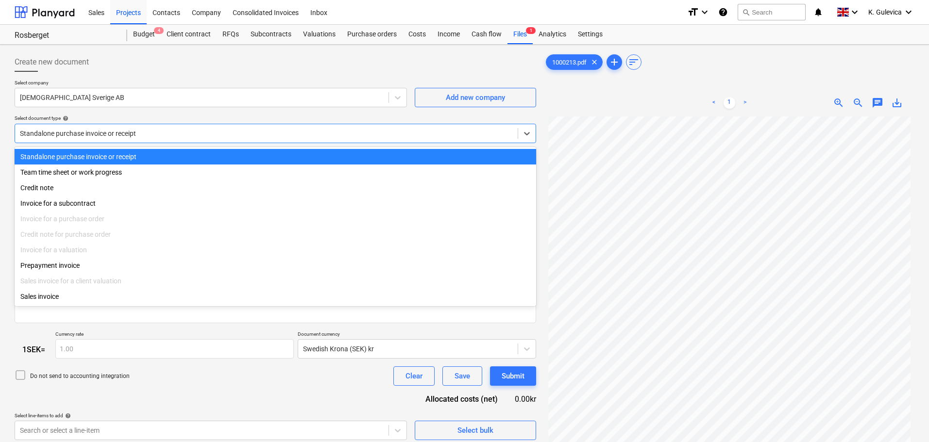
click at [148, 134] on div at bounding box center [266, 134] width 493 height 10
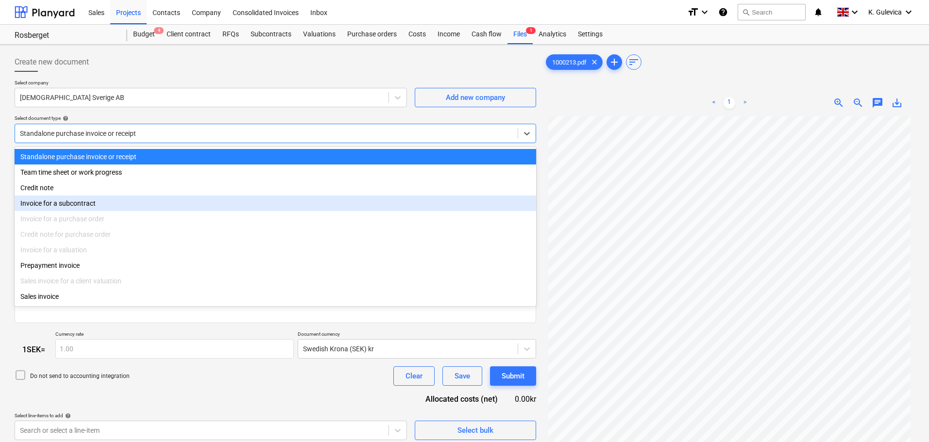
click at [78, 206] on div "Invoice for a subcontract" at bounding box center [275, 204] width 521 height 16
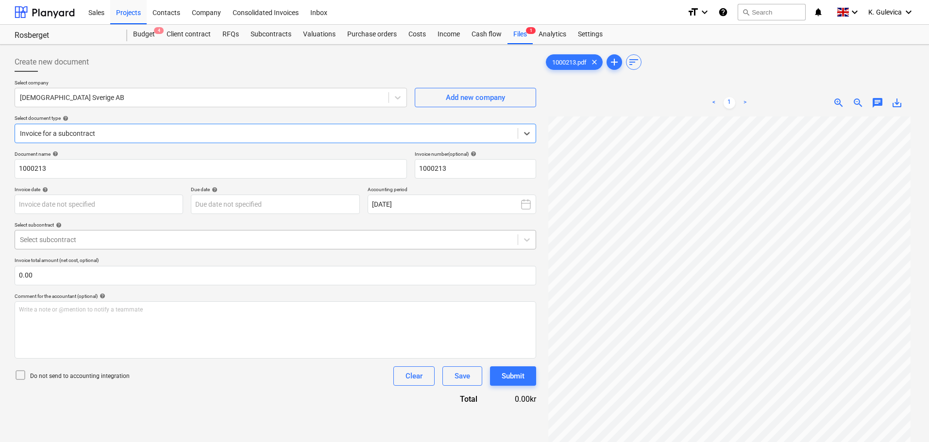
click at [147, 243] on div at bounding box center [266, 240] width 493 height 10
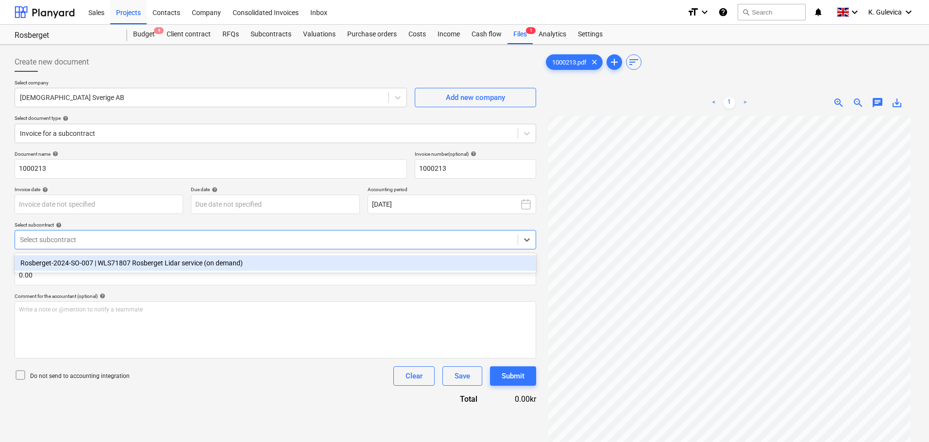
click at [98, 262] on div "Rosberget-2024-SO-007 | WLS71807 Rosberget Lidar service (on demand)" at bounding box center [275, 263] width 521 height 16
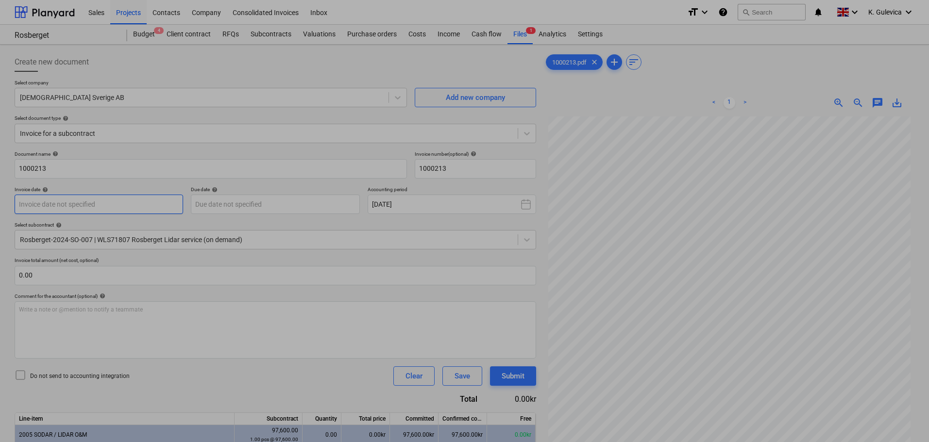
click at [117, 202] on body "Sales Projects Contacts Company Consolidated Invoices Inbox format_size keyboar…" at bounding box center [464, 221] width 929 height 442
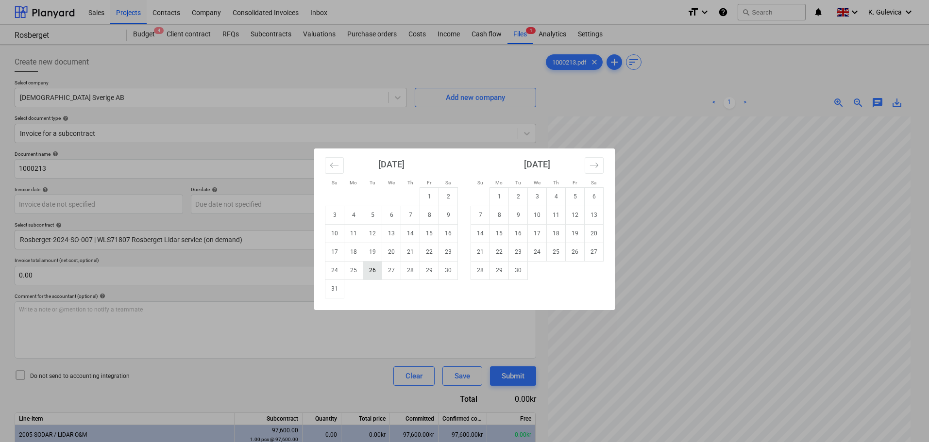
click at [371, 272] on td "26" at bounding box center [372, 270] width 19 height 18
type input "[DATE]"
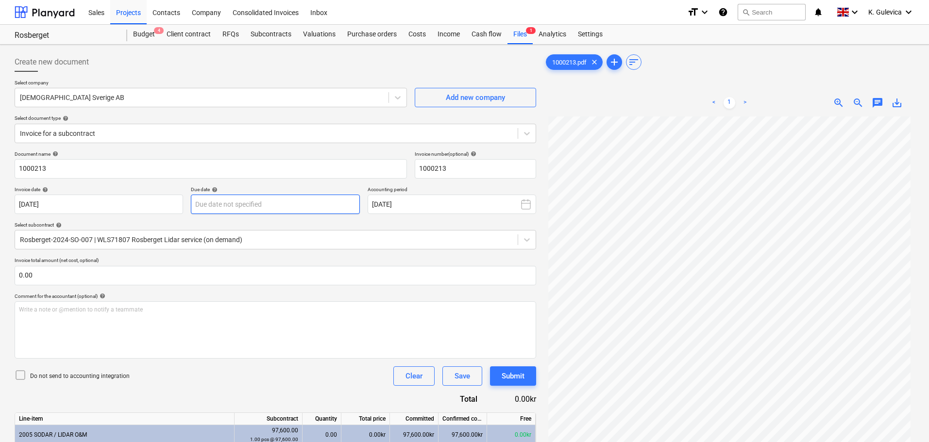
click at [274, 207] on body "Sales Projects Contacts Company Consolidated Invoices Inbox format_size keyboar…" at bounding box center [464, 221] width 929 height 442
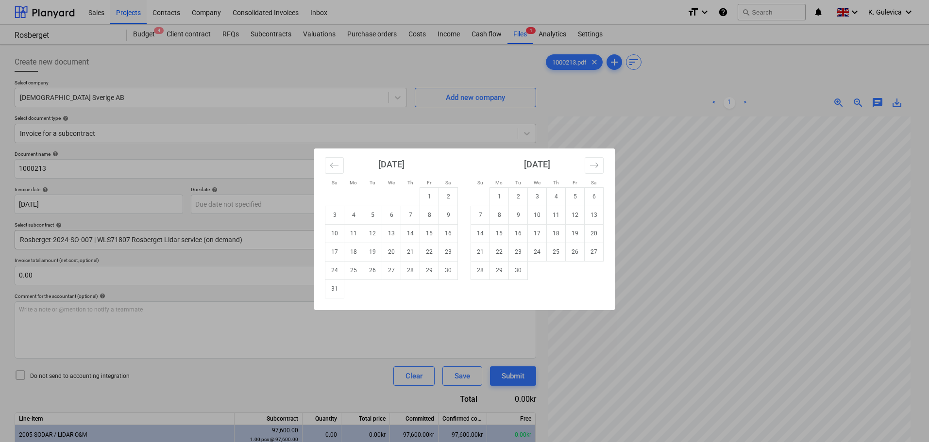
drag, startPoint x: 555, startPoint y: 252, endPoint x: 506, endPoint y: 239, distance: 50.3
click at [554, 252] on td "25" at bounding box center [556, 252] width 19 height 18
type input "[DATE]"
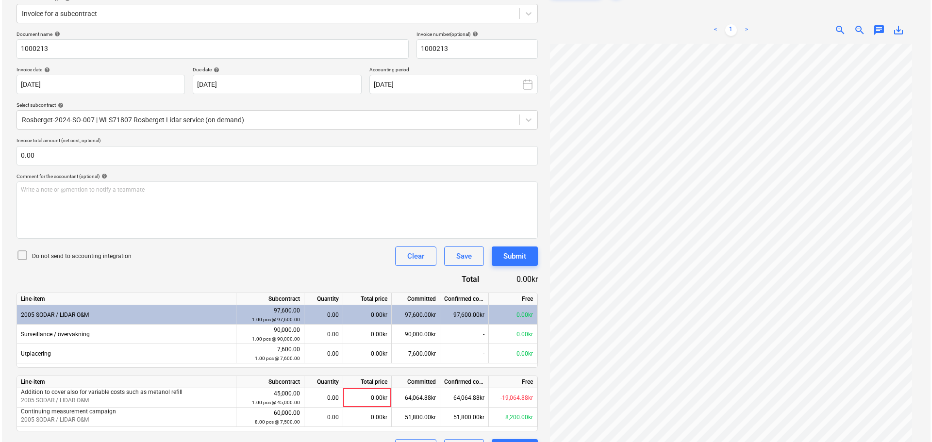
scroll to position [144, 0]
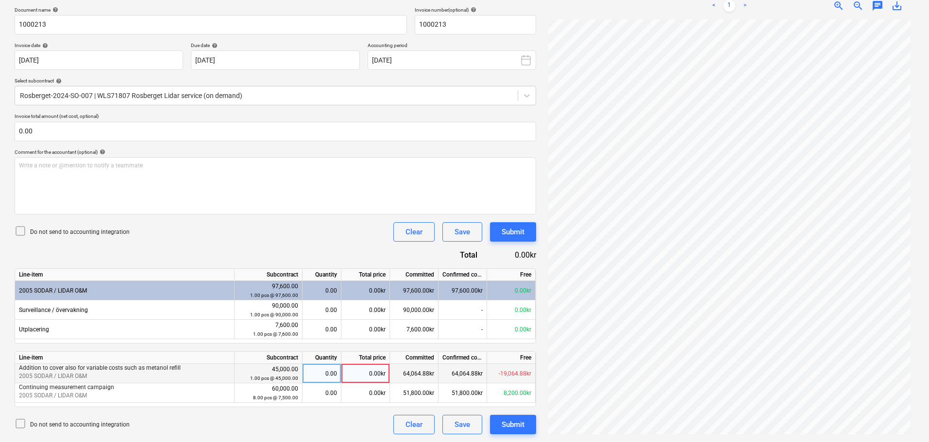
click at [362, 370] on div "0.00kr" at bounding box center [365, 373] width 49 height 19
type input "8000"
click at [519, 427] on div "Submit" at bounding box center [512, 424] width 23 height 13
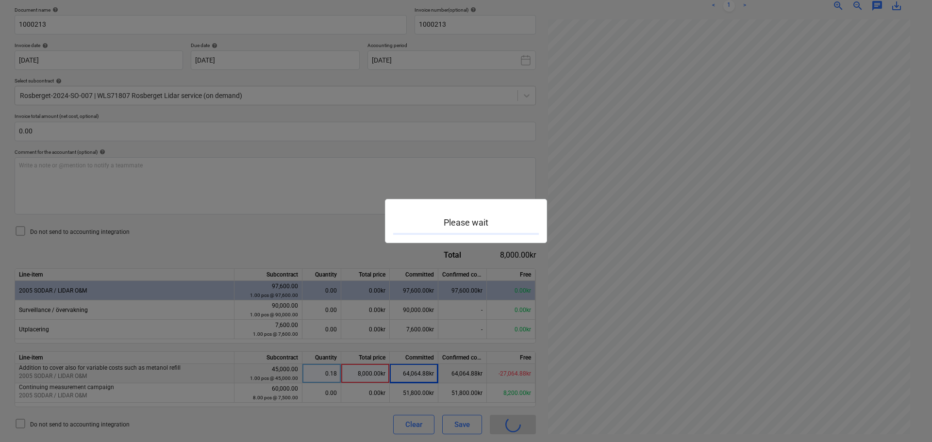
click at [519, 427] on div at bounding box center [466, 221] width 932 height 442
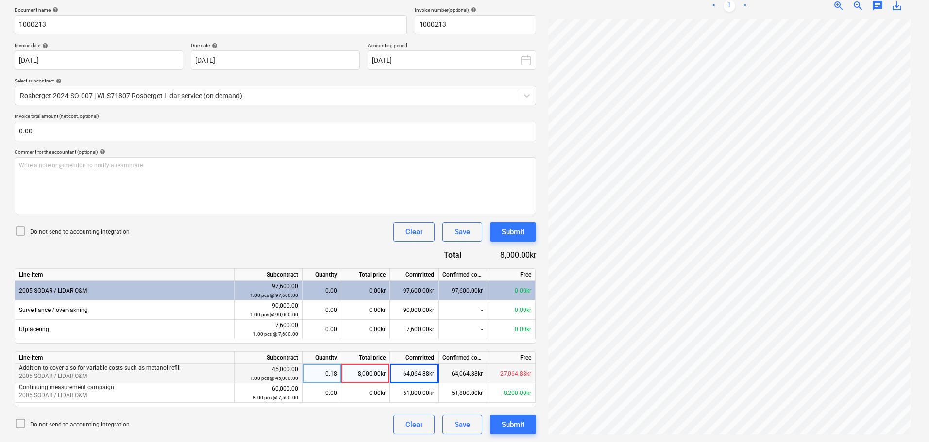
click at [367, 390] on div "0.00kr" at bounding box center [365, 392] width 49 height 19
click at [371, 367] on div "8,000.00kr" at bounding box center [365, 373] width 49 height 19
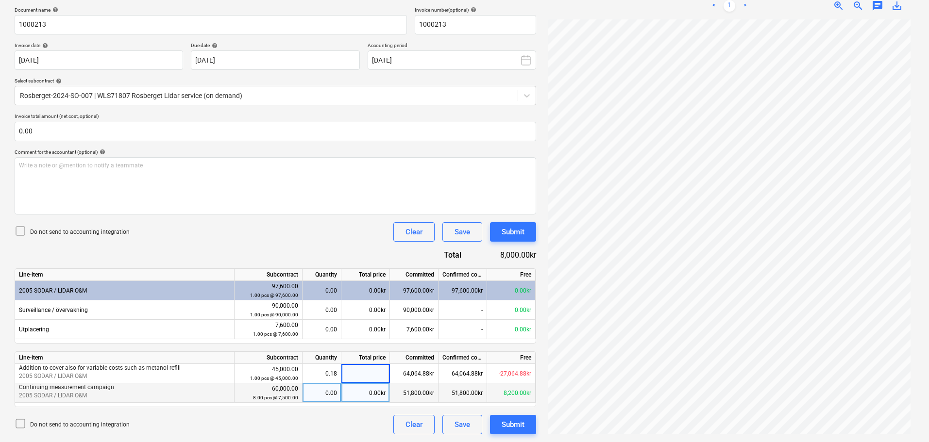
click at [362, 390] on div "0.00kr" at bounding box center [365, 392] width 49 height 19
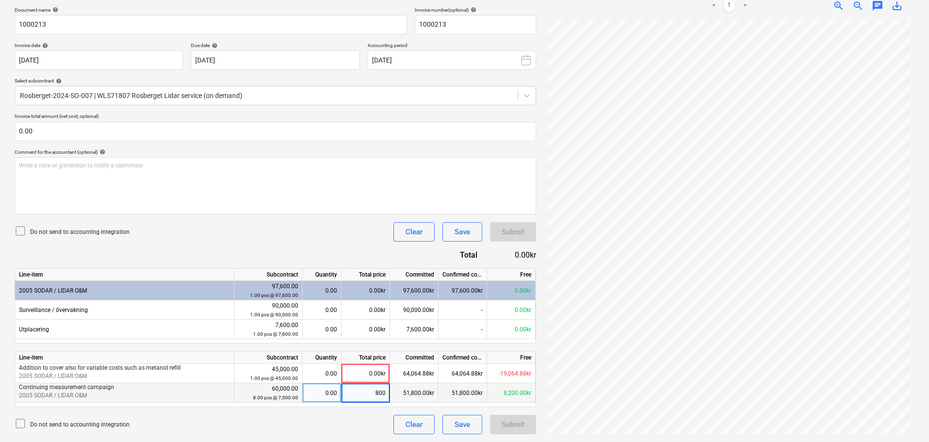
type input "8000"
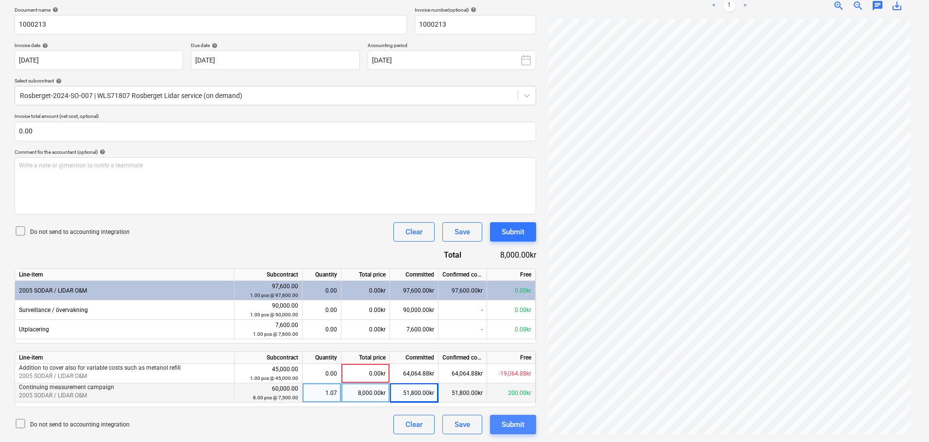
click at [518, 427] on div "Submit" at bounding box center [512, 424] width 23 height 13
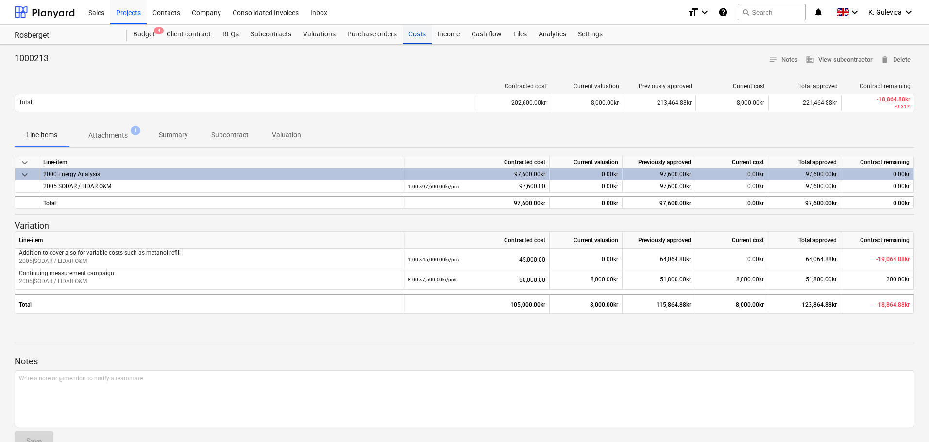
click at [411, 38] on div "Costs" at bounding box center [416, 34] width 29 height 19
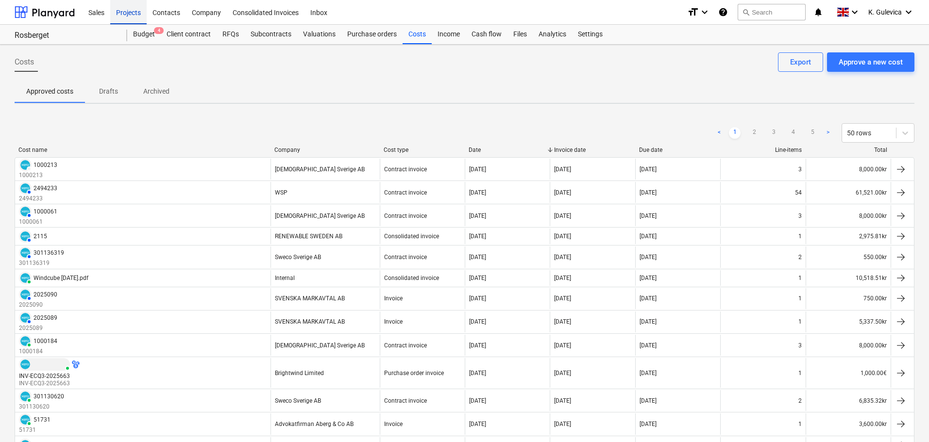
click at [124, 17] on div "Projects" at bounding box center [128, 12] width 36 height 25
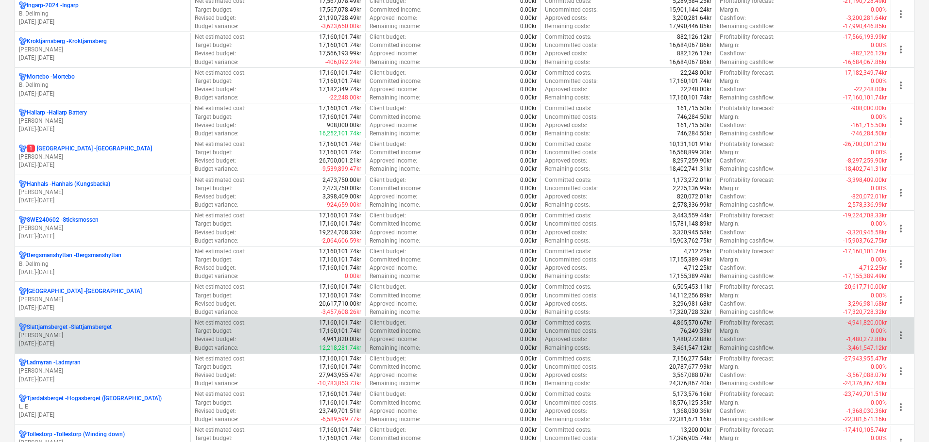
scroll to position [728, 0]
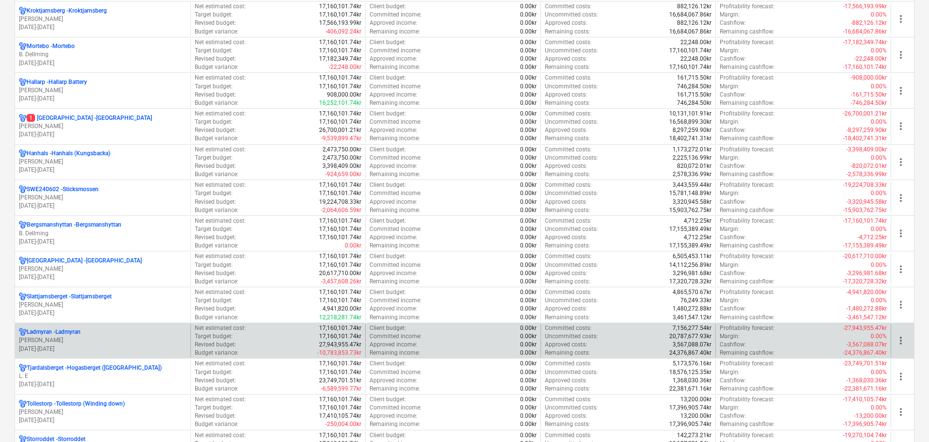
click at [105, 344] on p "[PERSON_NAME]" at bounding box center [102, 340] width 167 height 8
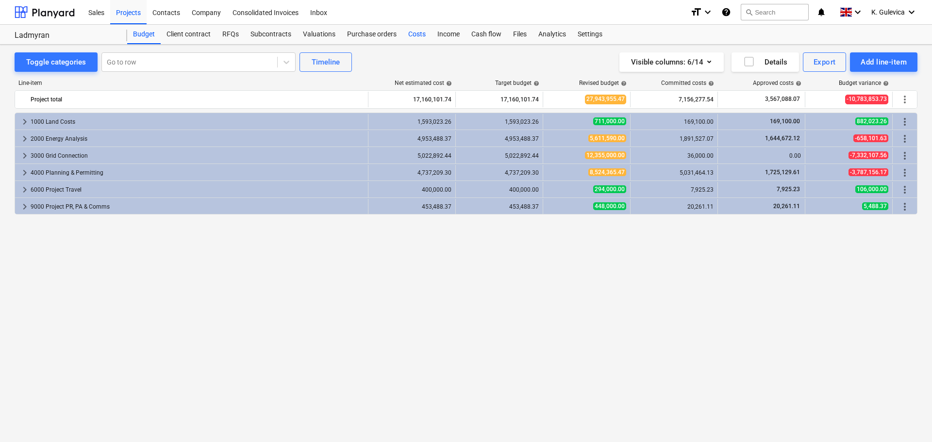
drag, startPoint x: 419, startPoint y: 35, endPoint x: 426, endPoint y: 43, distance: 10.3
click at [419, 35] on div "Costs" at bounding box center [416, 34] width 29 height 19
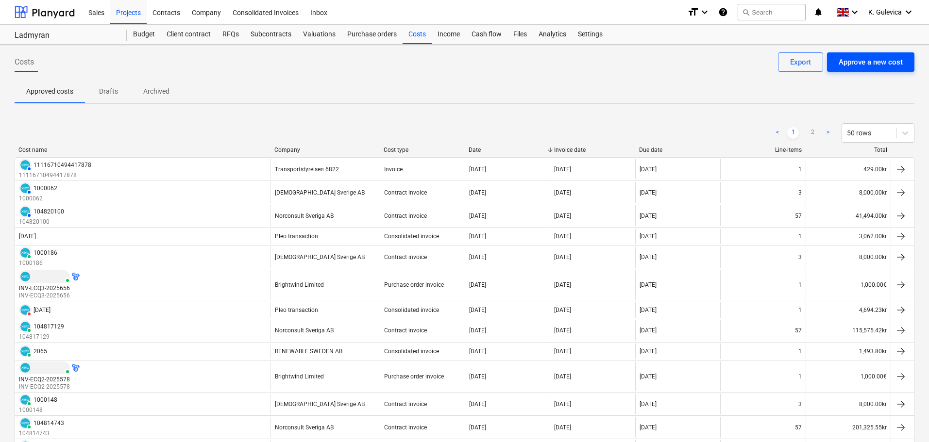
click at [873, 62] on div "Approve a new cost" at bounding box center [870, 62] width 64 height 13
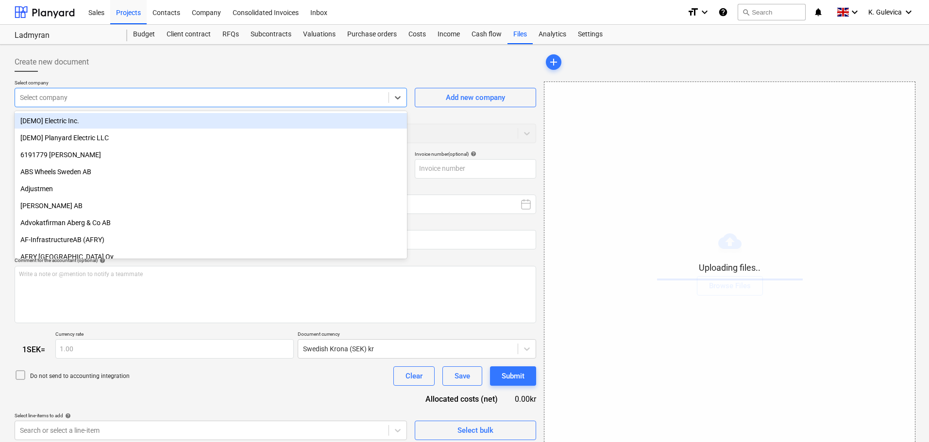
click at [149, 99] on div at bounding box center [202, 98] width 364 height 10
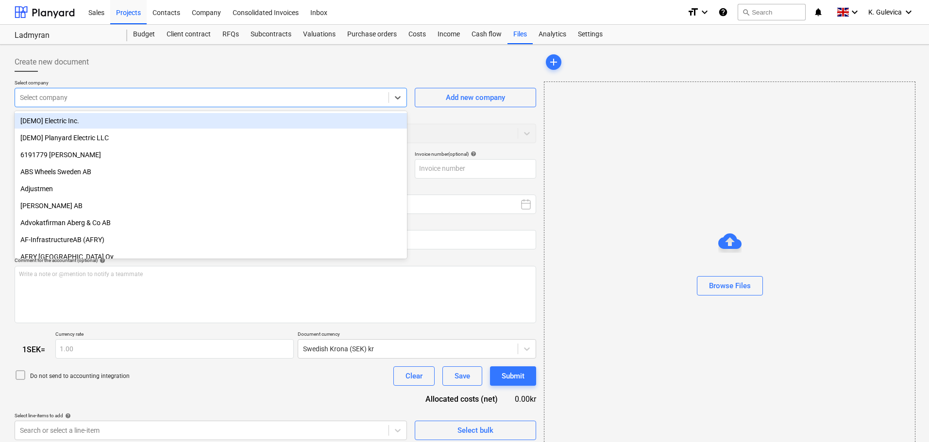
type input "1000215.pdf"
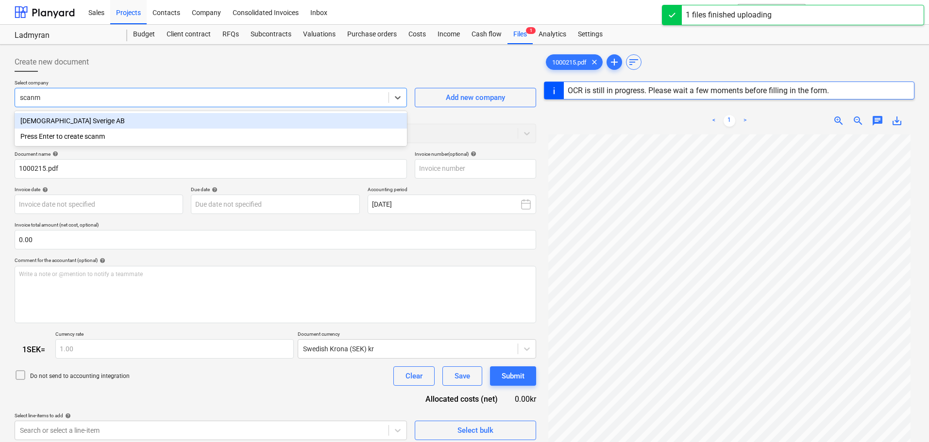
type input "scanma"
click at [137, 120] on div "[DEMOGRAPHIC_DATA] Sverige AB" at bounding box center [211, 121] width 392 height 16
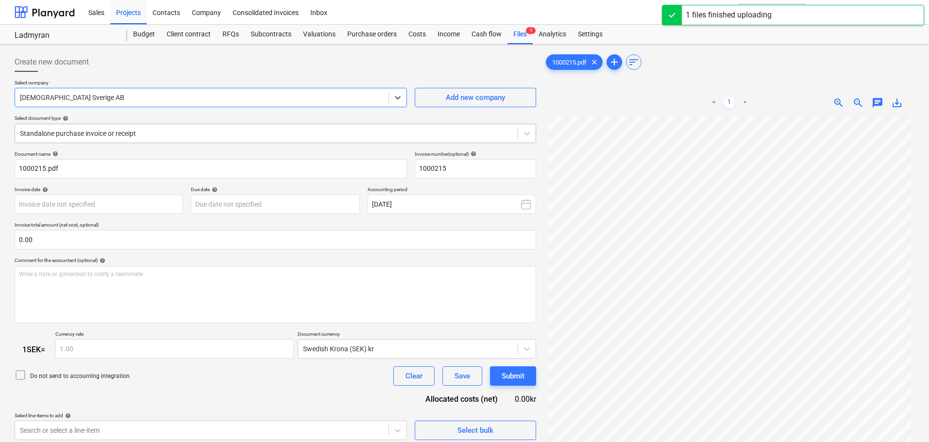
type input "1000215"
click at [160, 135] on div at bounding box center [266, 134] width 493 height 10
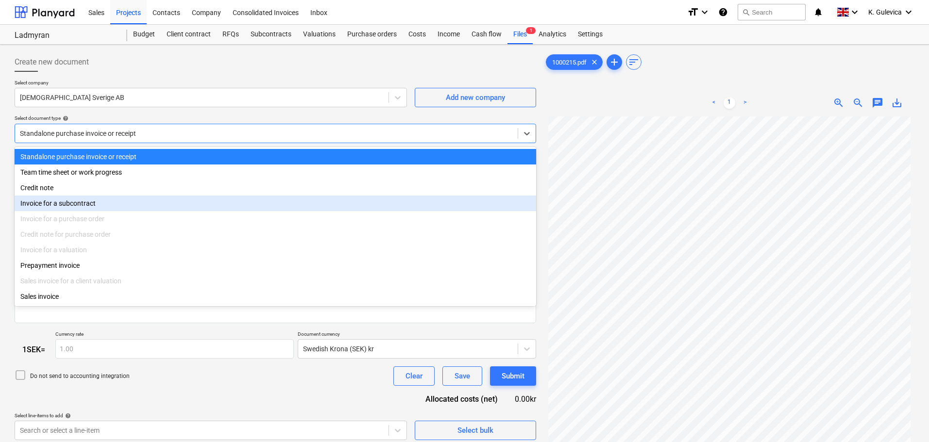
click at [80, 201] on div "Invoice for a subcontract" at bounding box center [275, 204] width 521 height 16
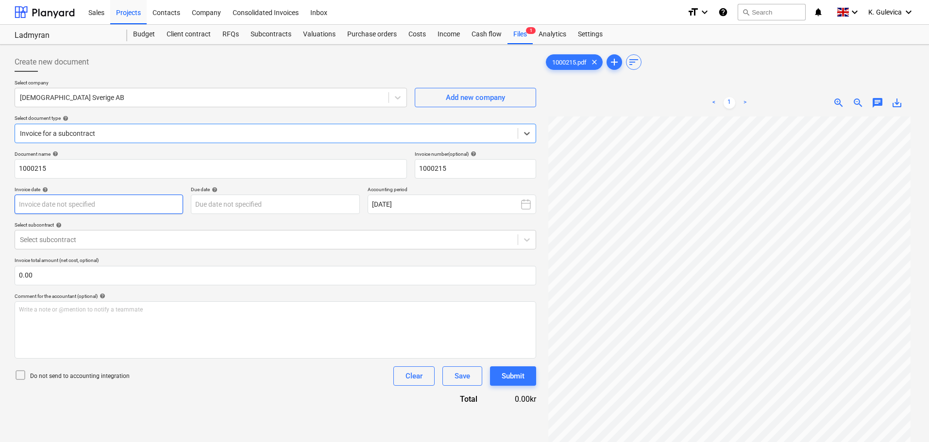
click at [113, 200] on body "Sales Projects Contacts Company Consolidated Invoices Inbox format_size keyboar…" at bounding box center [464, 221] width 929 height 442
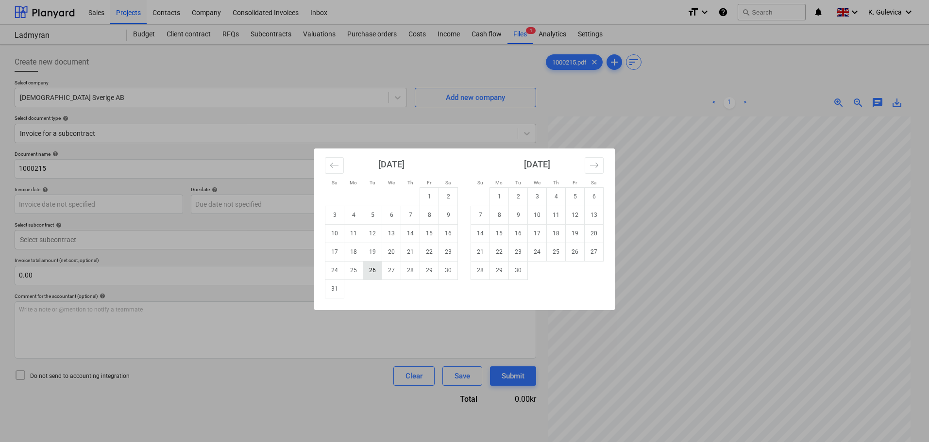
click at [375, 272] on td "26" at bounding box center [372, 270] width 19 height 18
type input "[DATE]"
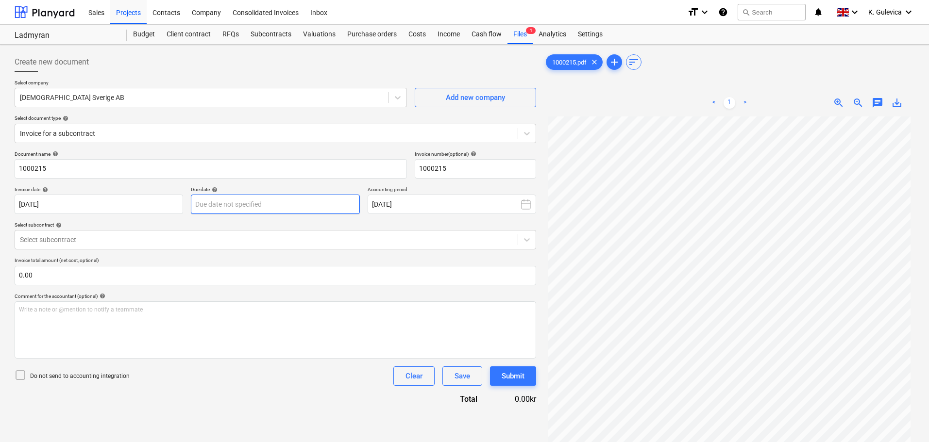
click at [307, 203] on body "Sales Projects Contacts Company Consolidated Invoices Inbox format_size keyboar…" at bounding box center [464, 221] width 929 height 442
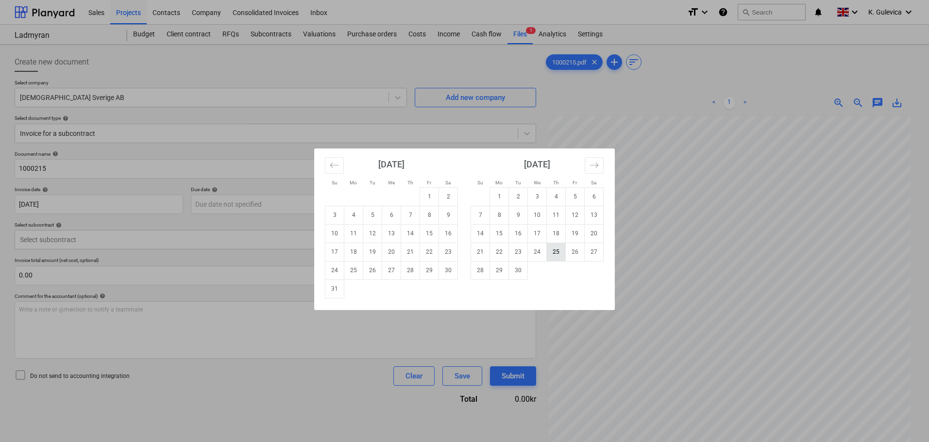
click at [557, 256] on td "25" at bounding box center [556, 252] width 19 height 18
type input "[DATE]"
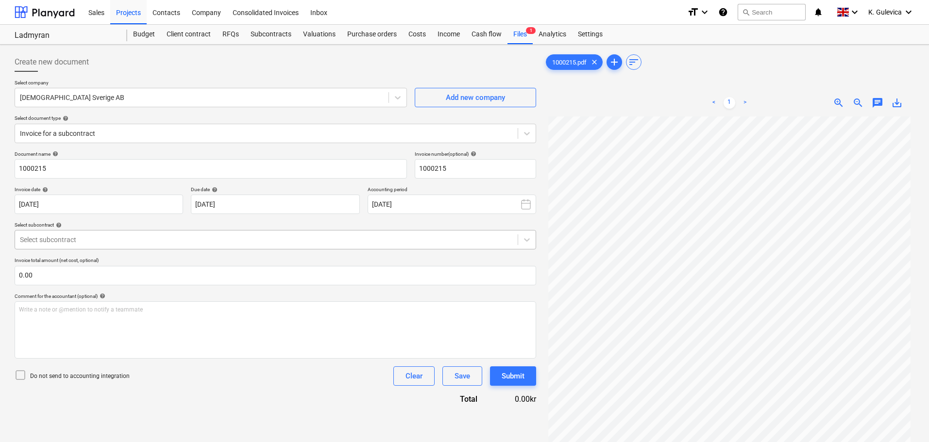
click at [180, 232] on div "Select subcontract" at bounding box center [275, 239] width 521 height 19
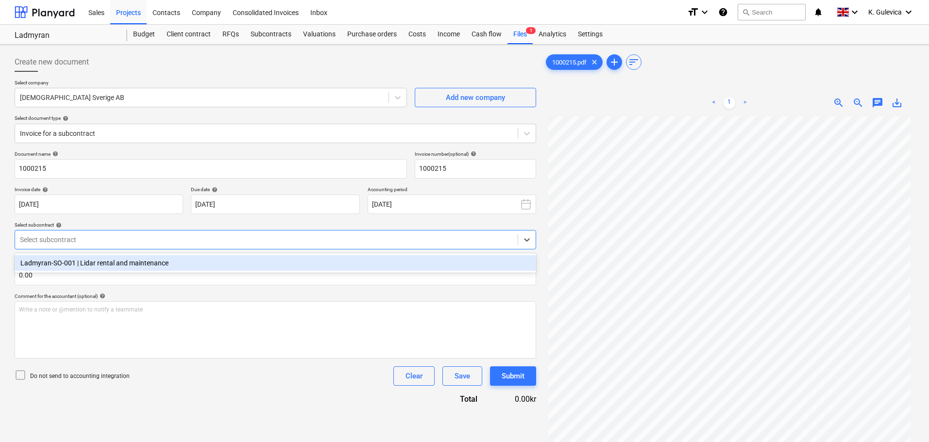
click at [110, 264] on div "Ladmyran-SO-001 | Lidar rental and maintenance" at bounding box center [275, 263] width 521 height 16
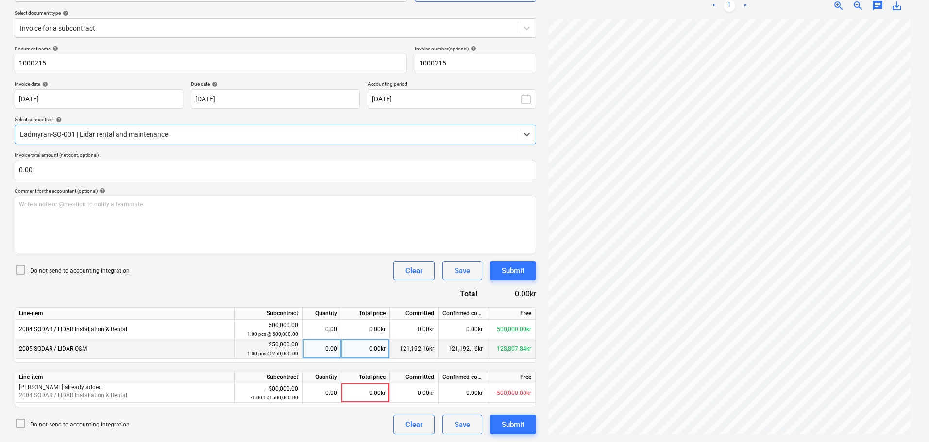
click at [367, 351] on div "0.00kr" at bounding box center [365, 348] width 49 height 19
type input "8000"
click at [517, 428] on div "Submit" at bounding box center [512, 424] width 23 height 13
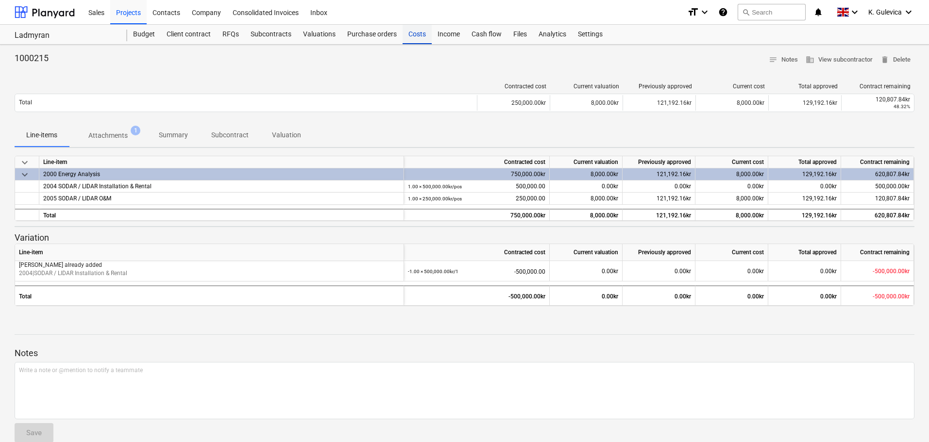
click at [419, 40] on div "Costs" at bounding box center [416, 34] width 29 height 19
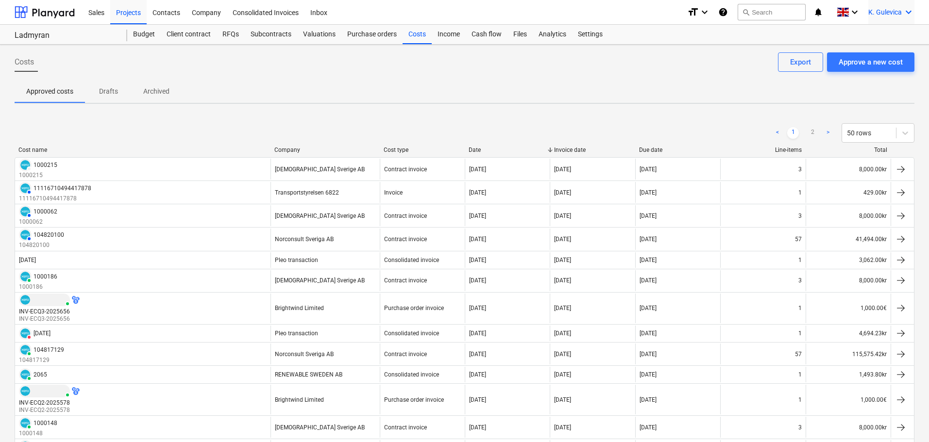
click at [894, 7] on div "K. Gulevica keyboard_arrow_down" at bounding box center [891, 12] width 46 height 24
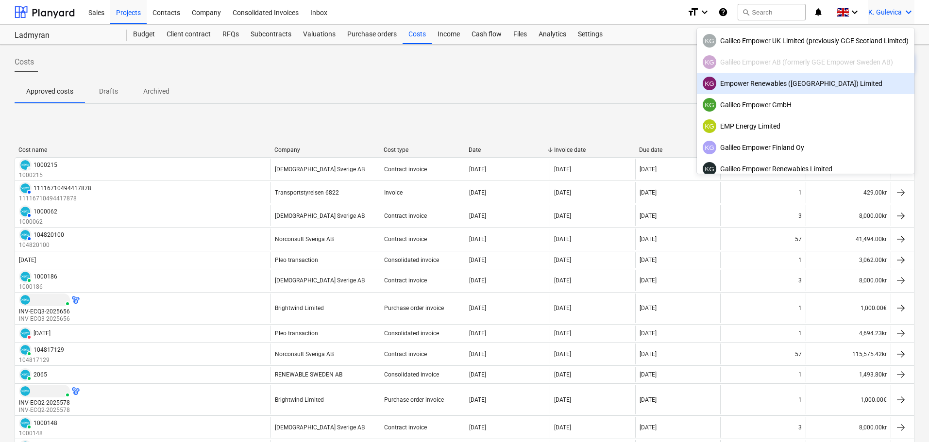
click at [810, 85] on div "KG Empower Renewables ([GEOGRAPHIC_DATA]) Limited" at bounding box center [805, 84] width 206 height 14
